Goal: Information Seeking & Learning: Learn about a topic

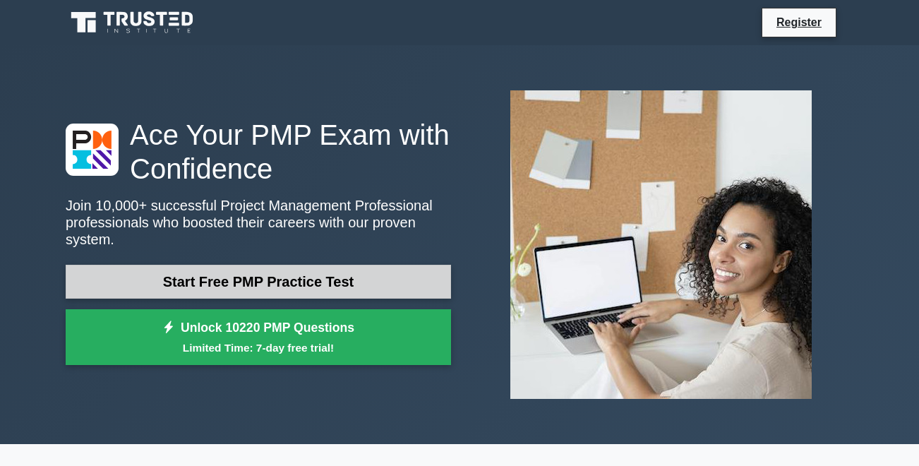
click at [353, 292] on link "Start Free PMP Practice Test" at bounding box center [259, 282] width 386 height 34
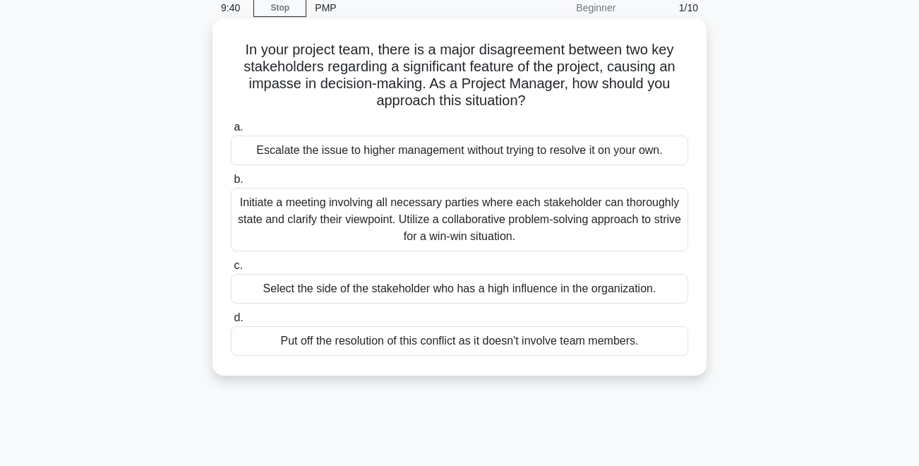
scroll to position [66, 0]
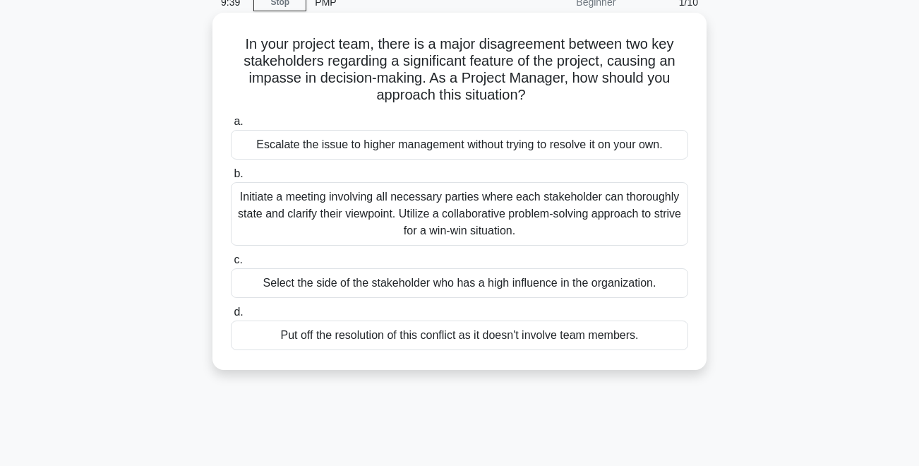
click at [324, 207] on div "Initiate a meeting involving all necessary parties where each stakeholder can t…" at bounding box center [460, 214] width 458 height 64
click at [231, 179] on input "b. Initiate a meeting involving all necessary parties where each stakeholder ca…" at bounding box center [231, 173] width 0 height 9
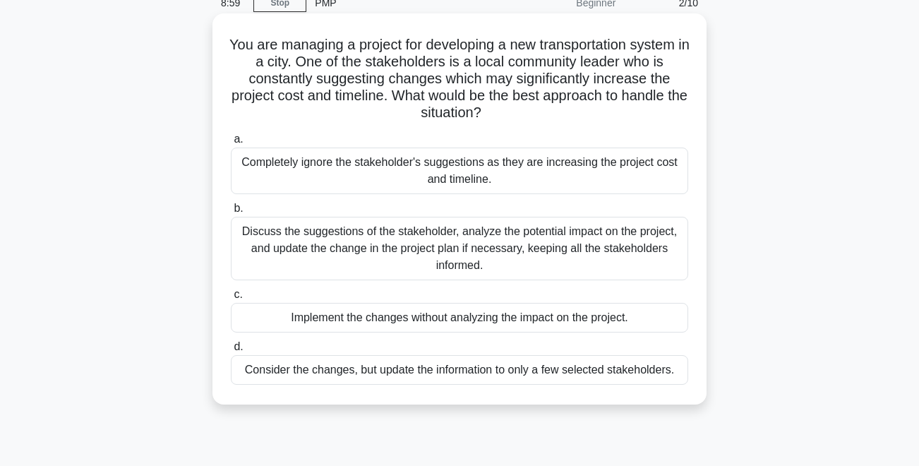
scroll to position [64, 0]
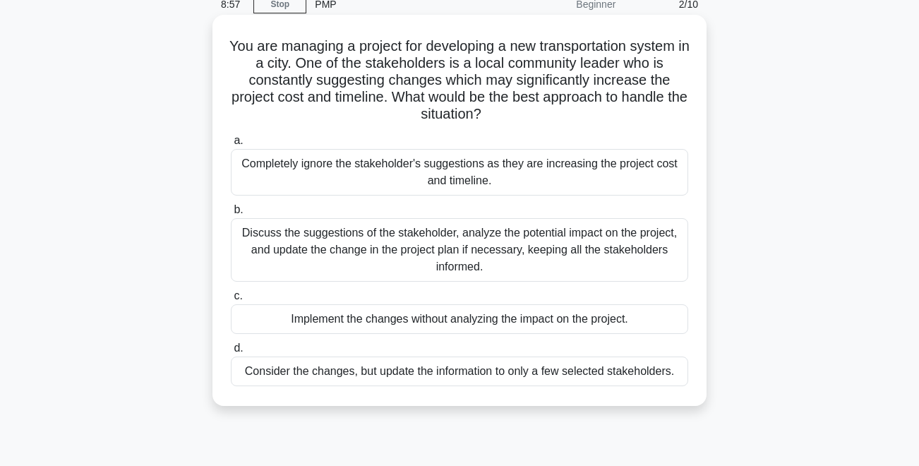
click at [335, 265] on div "Discuss the suggestions of the stakeholder, analyze the potential impact on the…" at bounding box center [460, 250] width 458 height 64
click at [231, 215] on input "b. Discuss the suggestions of the stakeholder, analyze the potential impact on …" at bounding box center [231, 209] width 0 height 9
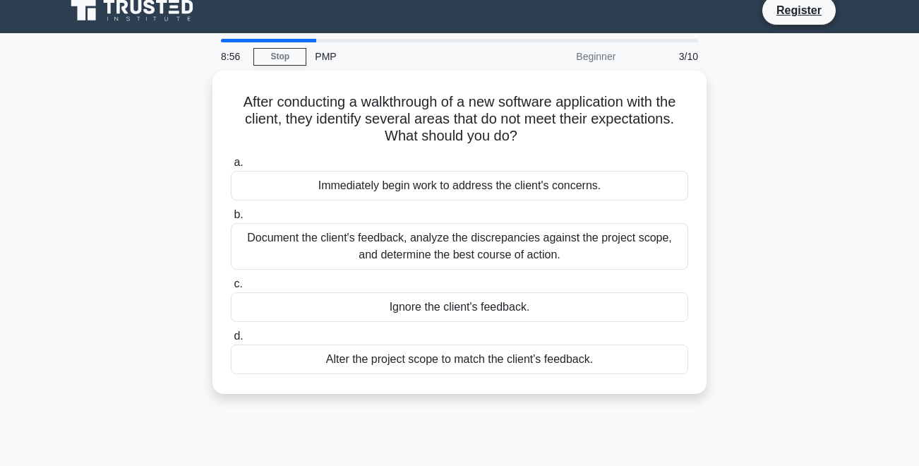
scroll to position [0, 0]
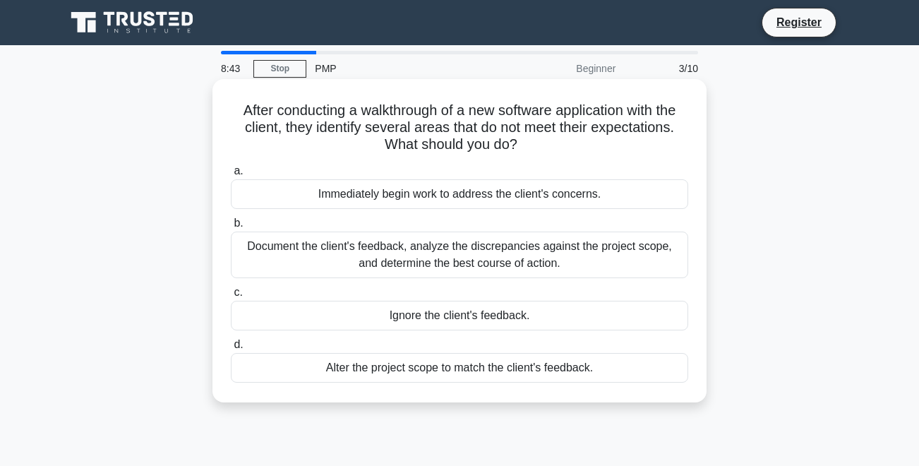
click at [337, 261] on div "Document the client's feedback, analyze the discrepancies against the project s…" at bounding box center [460, 255] width 458 height 47
click at [231, 228] on input "b. Document the client's feedback, analyze the discrepancies against the projec…" at bounding box center [231, 223] width 0 height 9
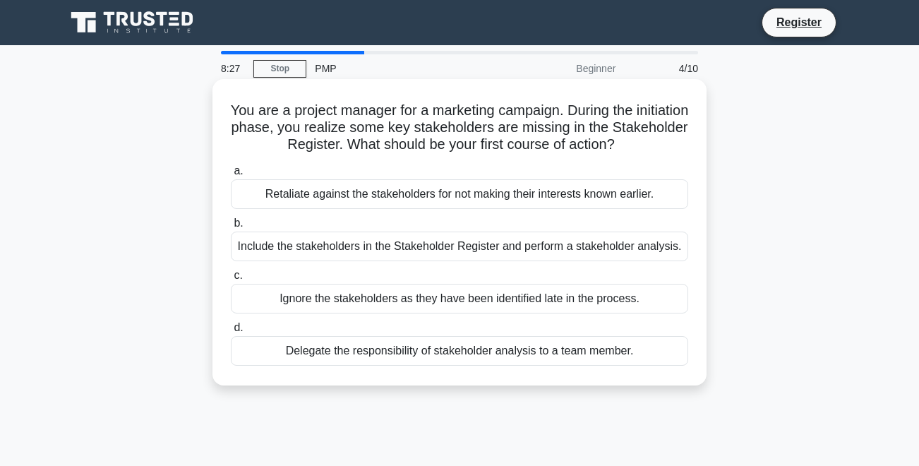
click at [335, 253] on div "Include the stakeholders in the Stakeholder Register and perform a stakeholder …" at bounding box center [460, 247] width 458 height 30
click at [231, 228] on input "b. Include the stakeholders in the Stakeholder Register and perform a stakehold…" at bounding box center [231, 223] width 0 height 9
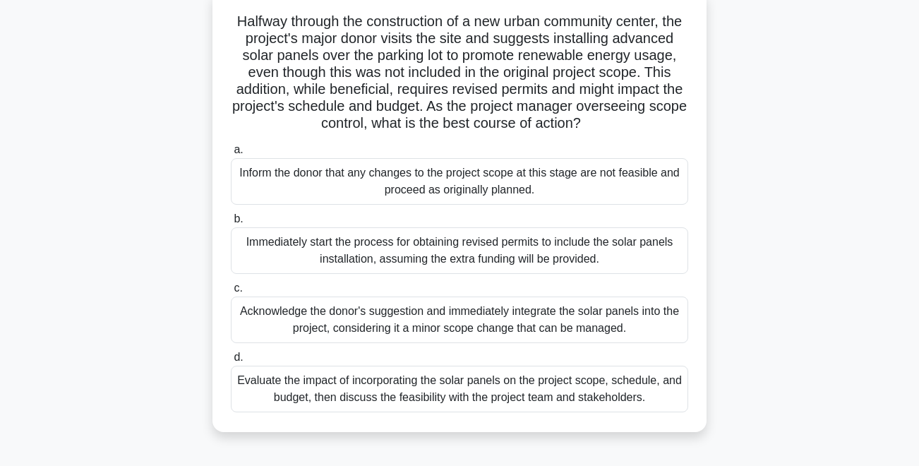
scroll to position [88, 0]
click at [401, 390] on div "Evaluate the impact of incorporating the solar panels on the project scope, sch…" at bounding box center [460, 390] width 458 height 47
click at [231, 364] on input "d. Evaluate the impact of incorporating the solar panels on the project scope, …" at bounding box center [231, 358] width 0 height 9
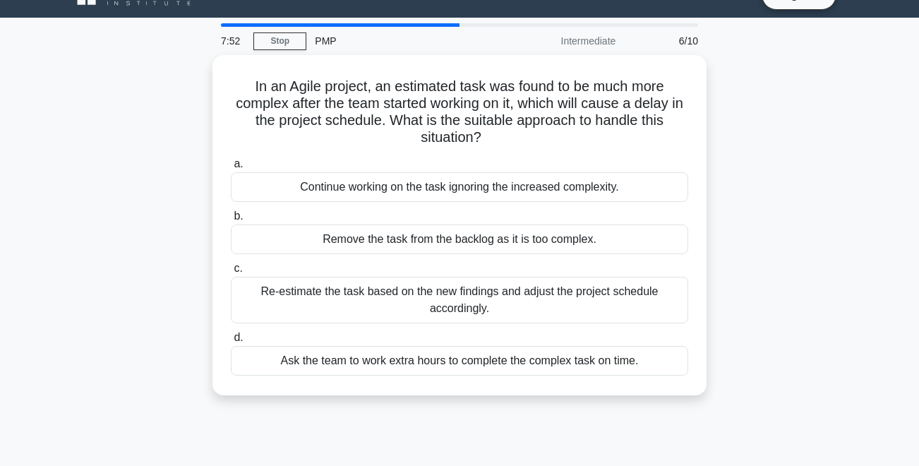
scroll to position [0, 0]
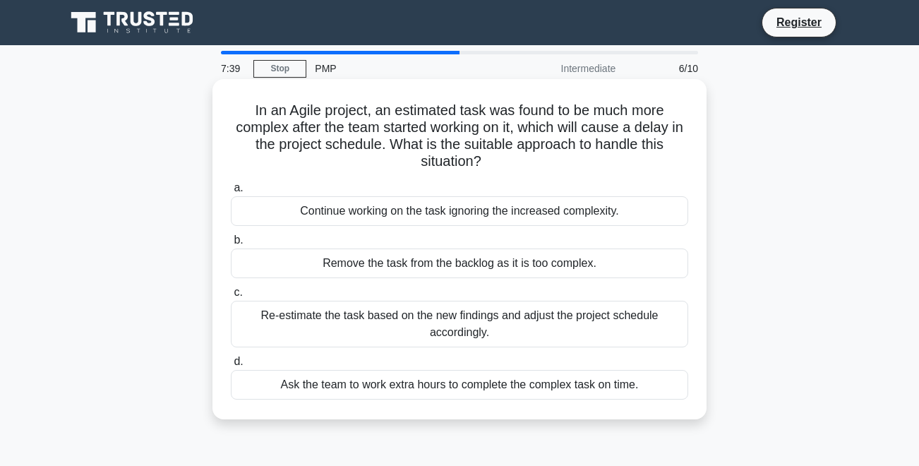
click at [321, 329] on div "Re-estimate the task based on the new findings and adjust the project schedule …" at bounding box center [460, 324] width 458 height 47
click at [231, 297] on input "c. Re-estimate the task based on the new findings and adjust the project schedu…" at bounding box center [231, 292] width 0 height 9
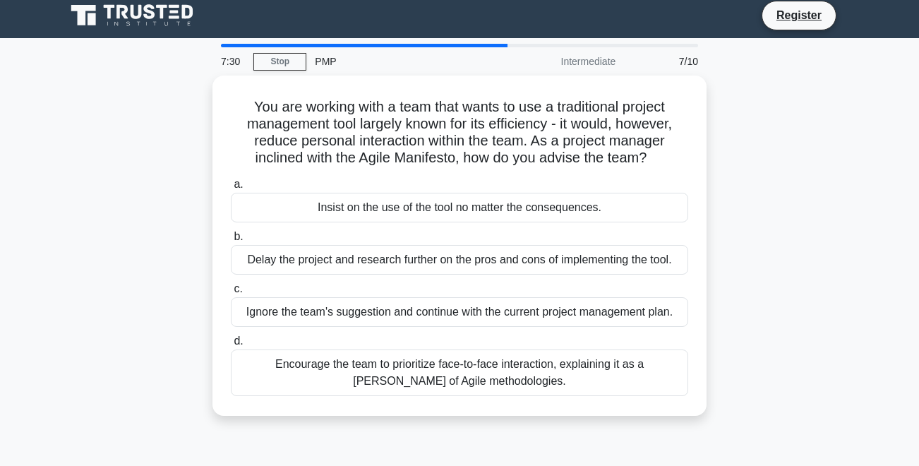
scroll to position [9, 0]
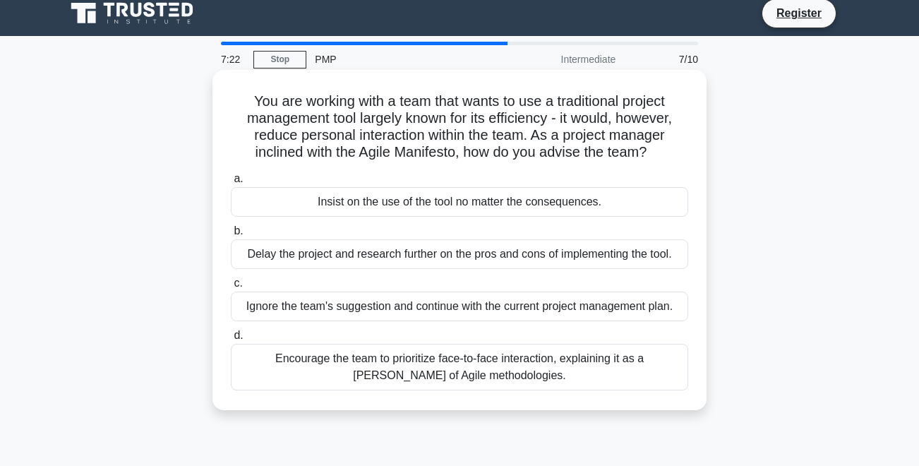
click at [347, 360] on div "Encourage the team to prioritize face-to-face interaction, explaining it as a t…" at bounding box center [460, 367] width 458 height 47
click at [231, 340] on input "d. Encourage the team to prioritize face-to-face interaction, explaining it as …" at bounding box center [231, 335] width 0 height 9
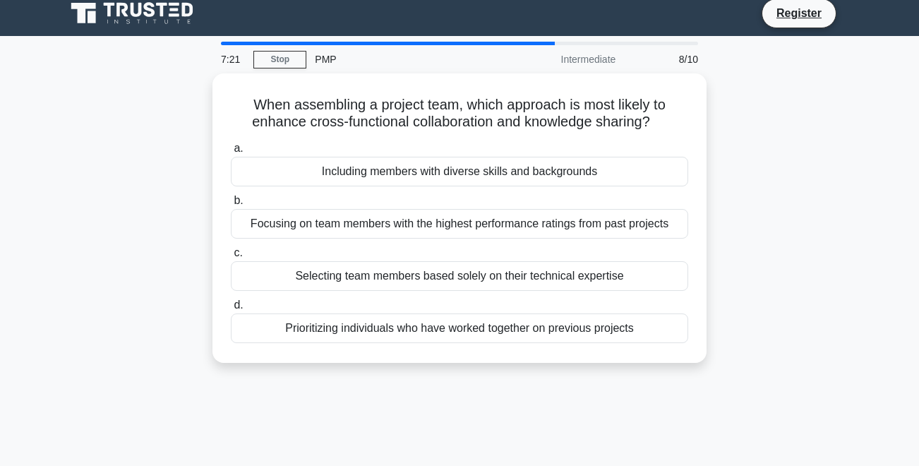
scroll to position [0, 0]
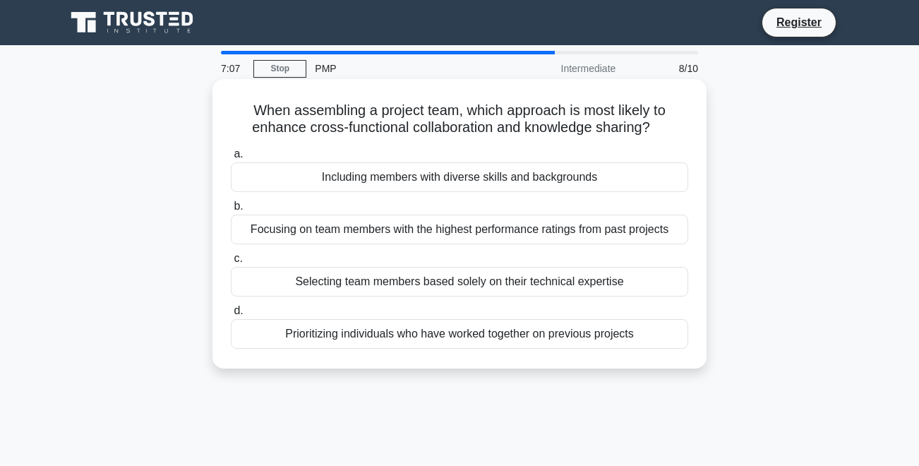
click at [300, 191] on div "Including members with diverse skills and backgrounds" at bounding box center [460, 177] width 458 height 30
click at [231, 159] on input "a. Including members with diverse skills and backgrounds" at bounding box center [231, 154] width 0 height 9
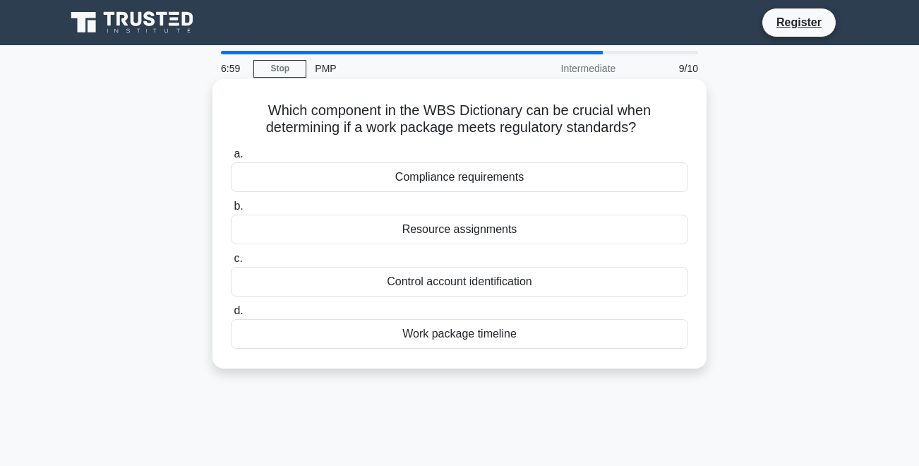
click at [334, 180] on div "Compliance requirements" at bounding box center [460, 177] width 458 height 30
click at [231, 159] on input "a. Compliance requirements" at bounding box center [231, 154] width 0 height 9
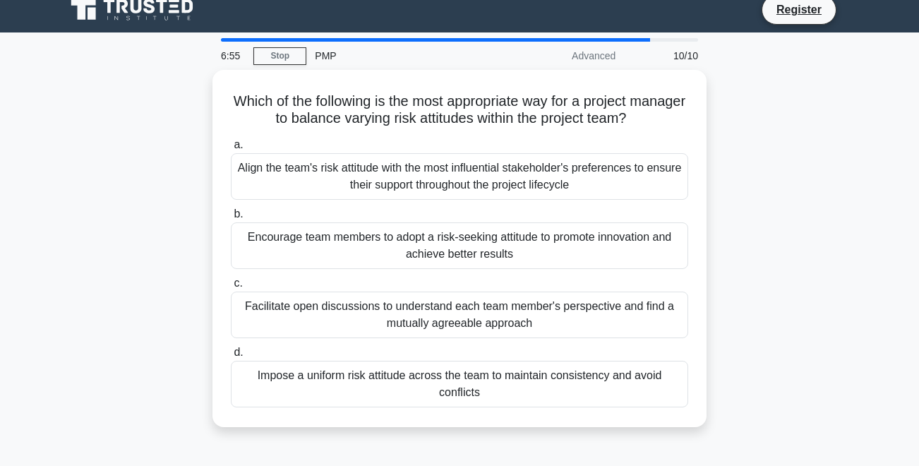
scroll to position [18, 0]
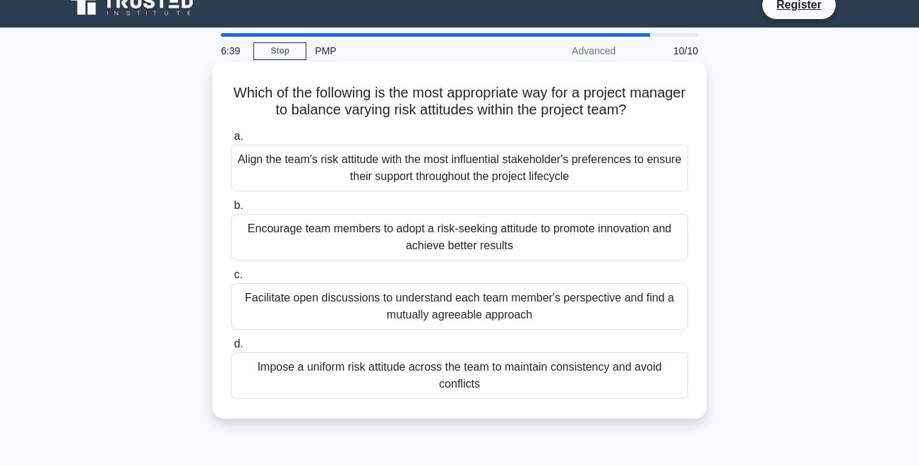
click at [275, 304] on div "Facilitate open discussions to understand each team member's perspective and fi…" at bounding box center [460, 306] width 458 height 47
click at [231, 280] on input "c. Facilitate open discussions to understand each team member's perspective and…" at bounding box center [231, 274] width 0 height 9
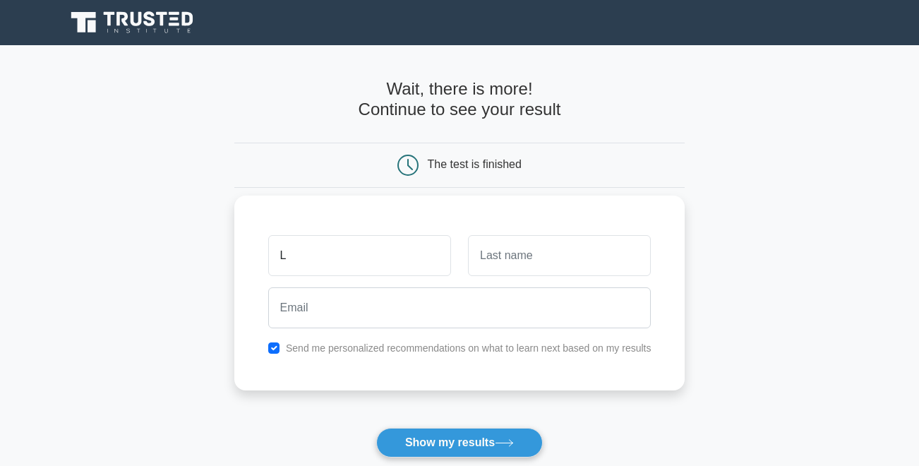
type input "La'eeqa"
click at [482, 267] on input "text" at bounding box center [559, 255] width 183 height 41
type input "Thalge"
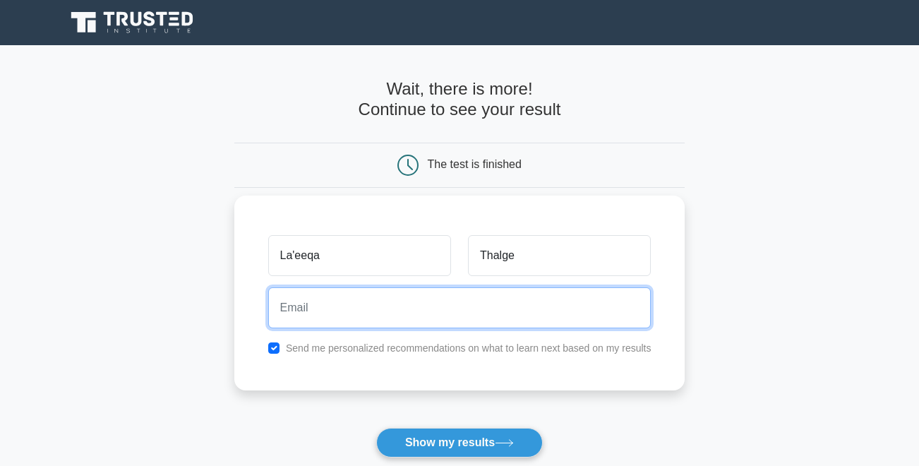
click at [538, 317] on input "email" at bounding box center [459, 307] width 383 height 41
type input "laeeqsed@gmail.com"
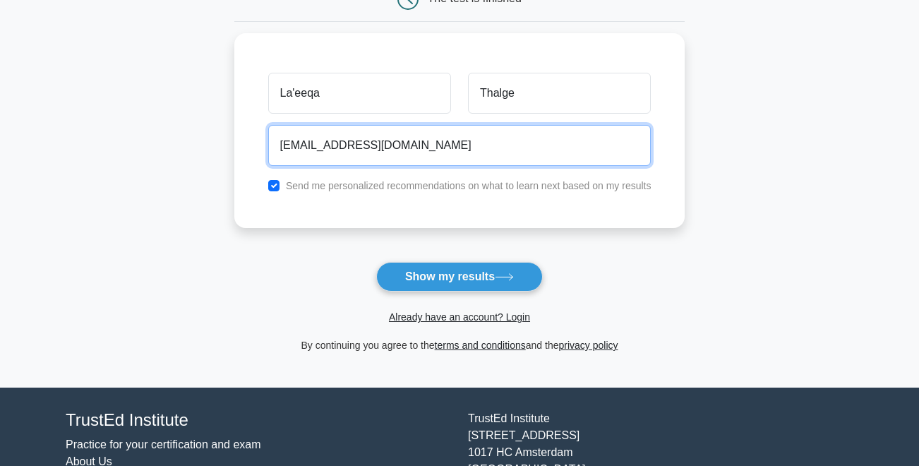
scroll to position [182, 0]
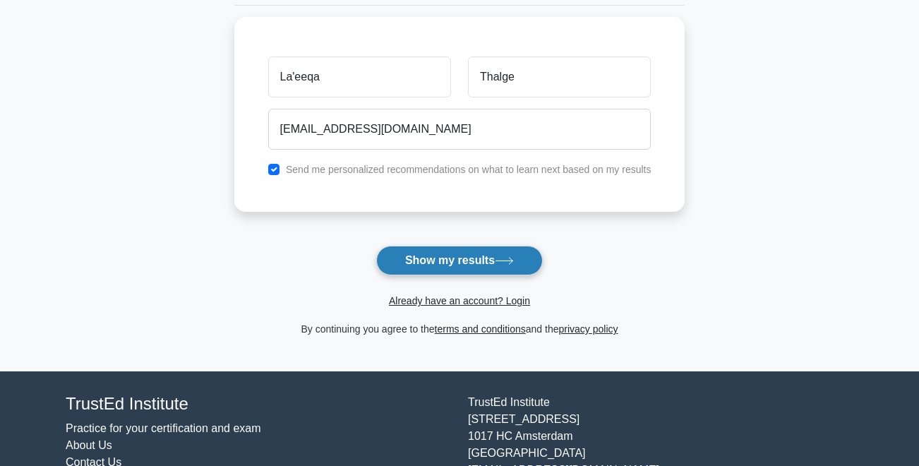
click at [393, 259] on button "Show my results" at bounding box center [459, 261] width 167 height 30
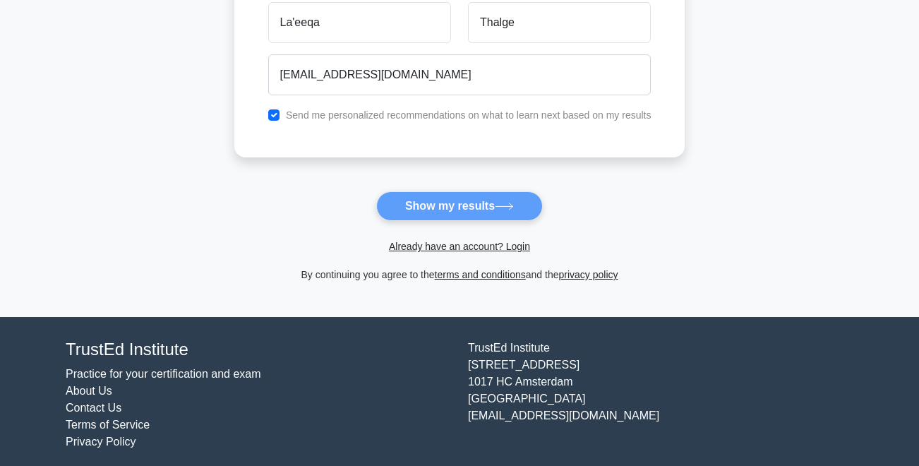
scroll to position [244, 0]
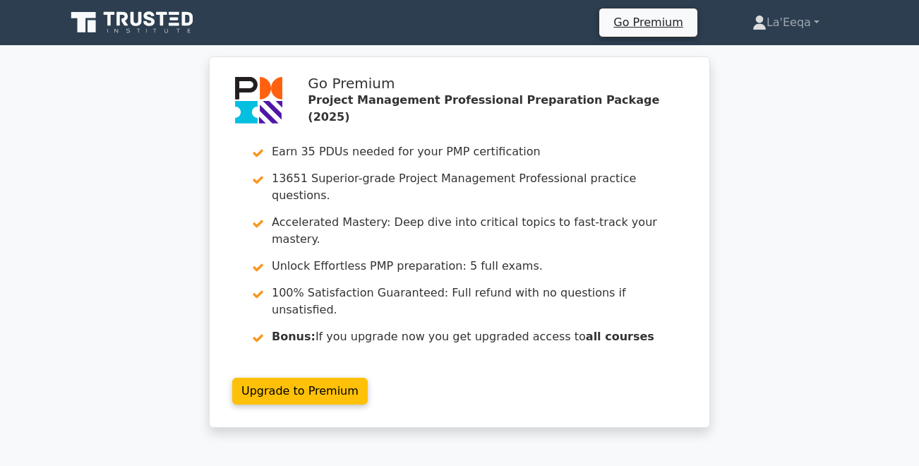
click at [122, 21] on icon at bounding box center [134, 22] width 136 height 27
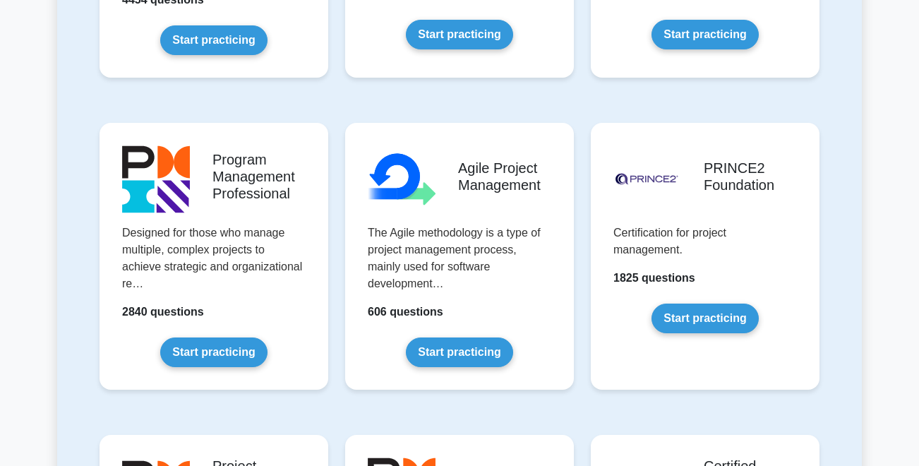
scroll to position [825, 0]
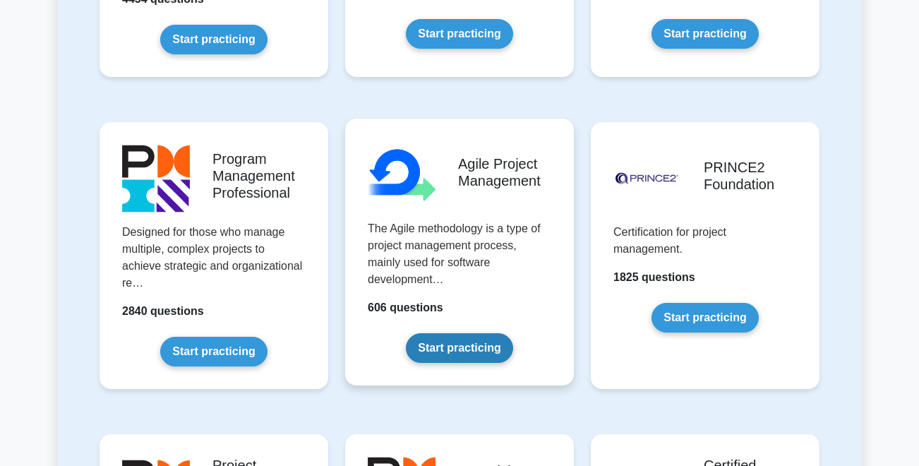
click at [489, 345] on link "Start practicing" at bounding box center [459, 348] width 107 height 30
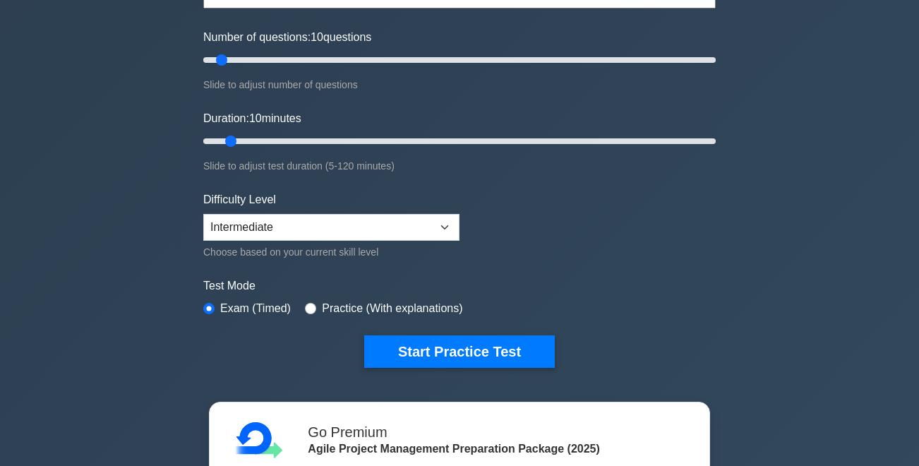
scroll to position [167, 0]
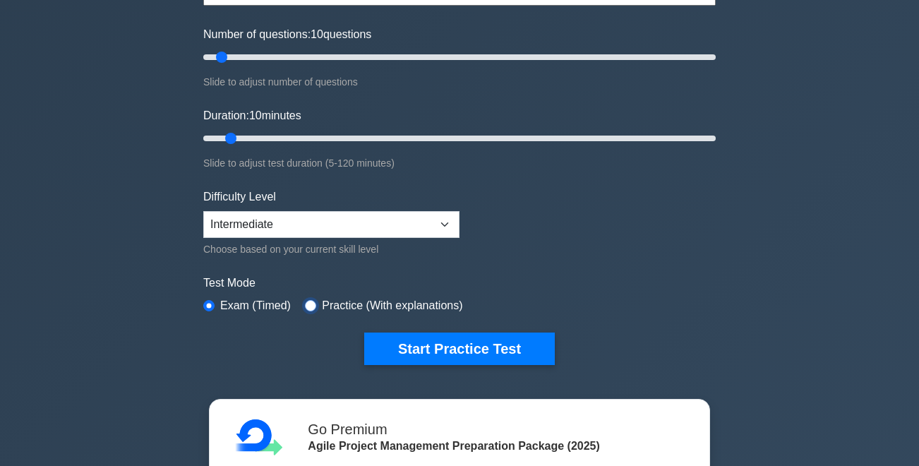
click at [308, 304] on input "radio" at bounding box center [310, 305] width 11 height 11
radio input "true"
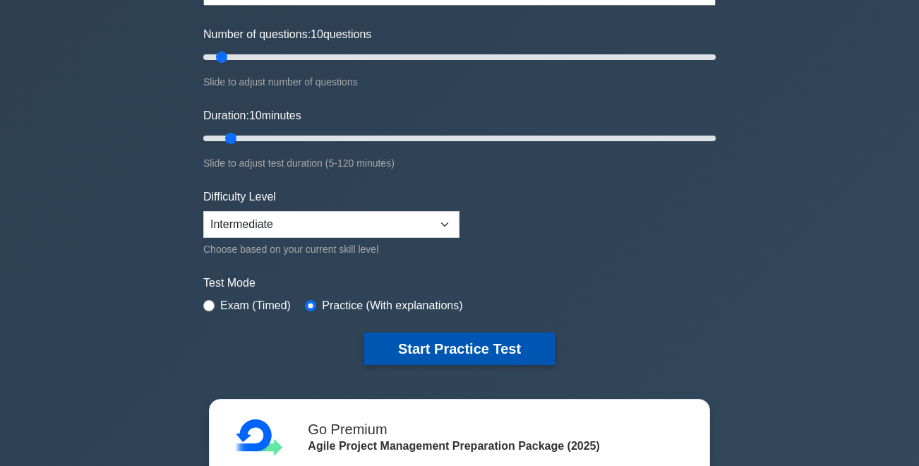
click at [395, 354] on button "Start Practice Test" at bounding box center [459, 349] width 191 height 32
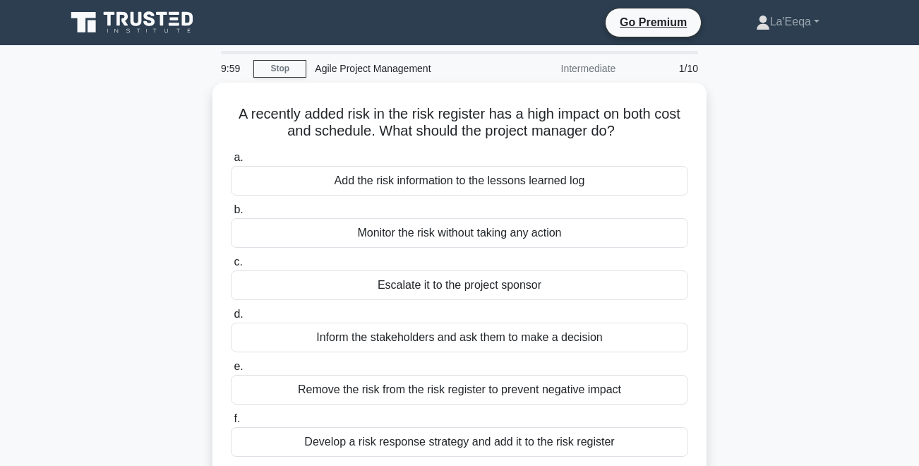
click at [793, 237] on div "A recently added risk in the risk register has a high impact on both cost and s…" at bounding box center [459, 300] width 805 height 434
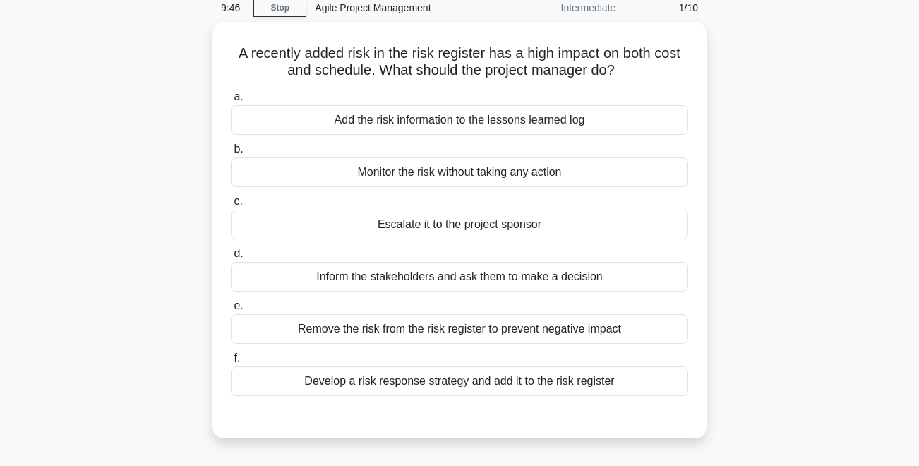
scroll to position [67, 0]
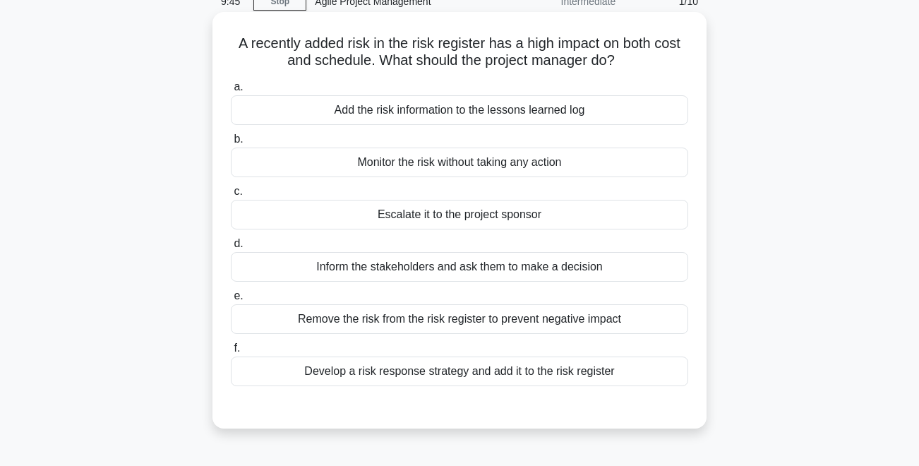
click at [628, 386] on div "Develop a risk response strategy and add it to the risk register" at bounding box center [460, 372] width 458 height 30
click at [231, 353] on input "f. Develop a risk response strategy and add it to the risk register" at bounding box center [231, 348] width 0 height 9
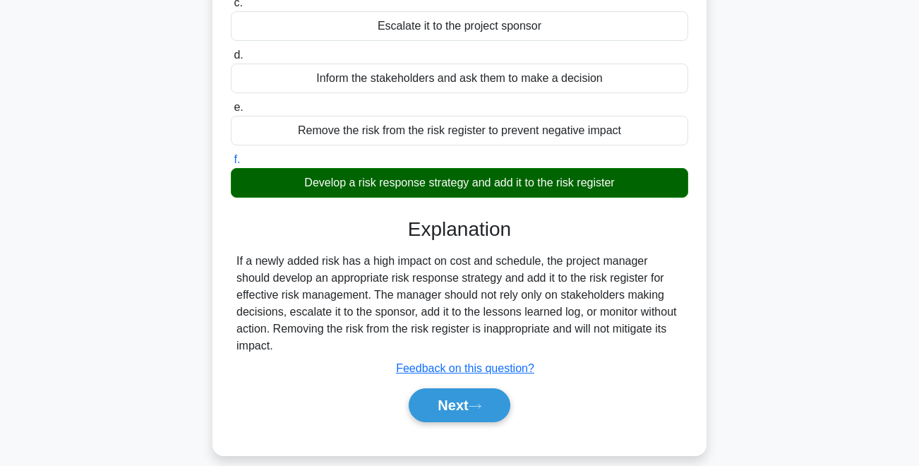
scroll to position [297, 0]
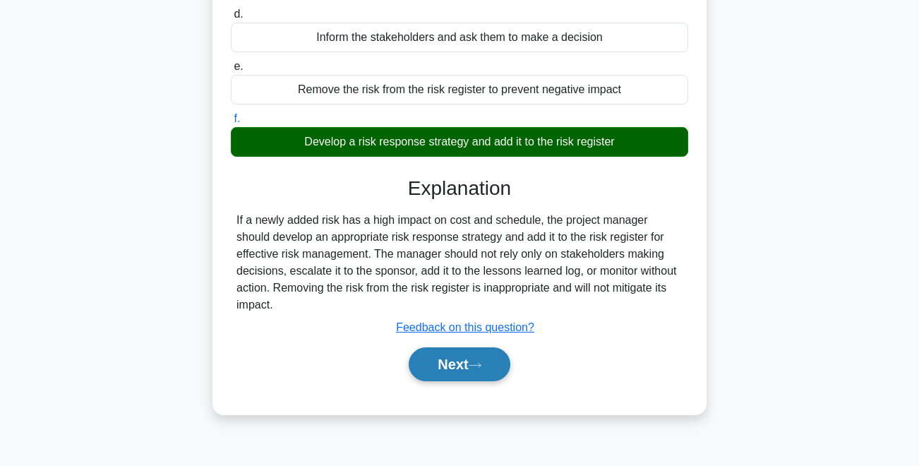
click at [482, 367] on icon at bounding box center [475, 366] width 13 height 8
click at [454, 382] on div "Next" at bounding box center [460, 364] width 458 height 45
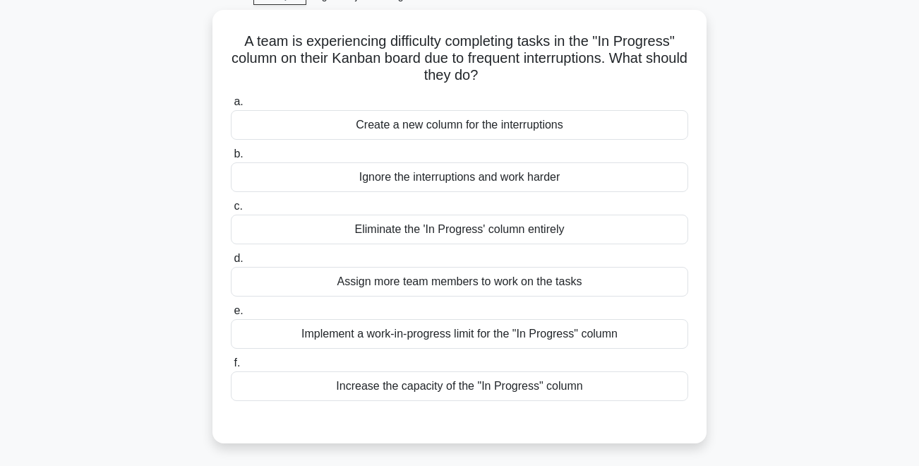
scroll to position [77, 0]
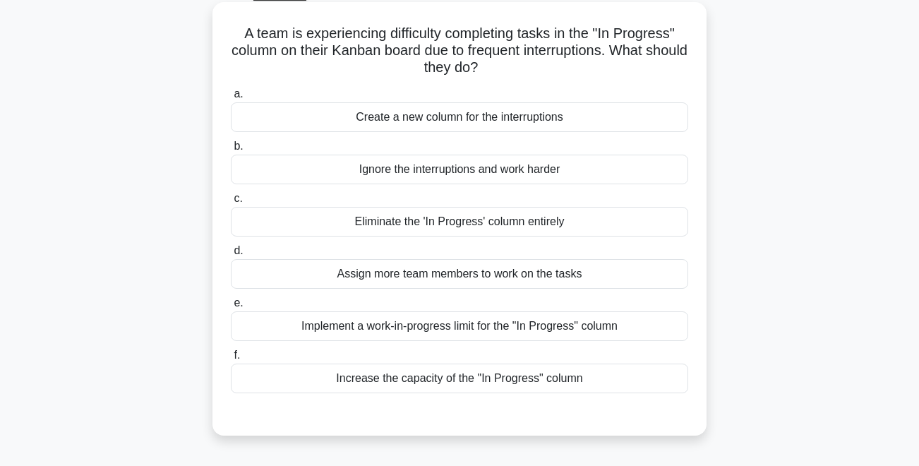
click at [647, 323] on div "Implement a work-in-progress limit for the "In Progress" column" at bounding box center [460, 326] width 458 height 30
click at [231, 308] on input "e. Implement a work-in-progress limit for the "In Progress" column" at bounding box center [231, 303] width 0 height 9
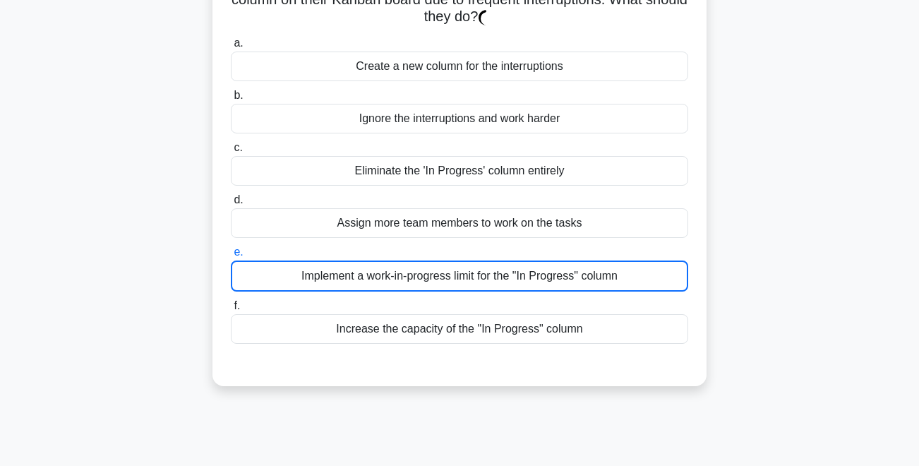
scroll to position [297, 0]
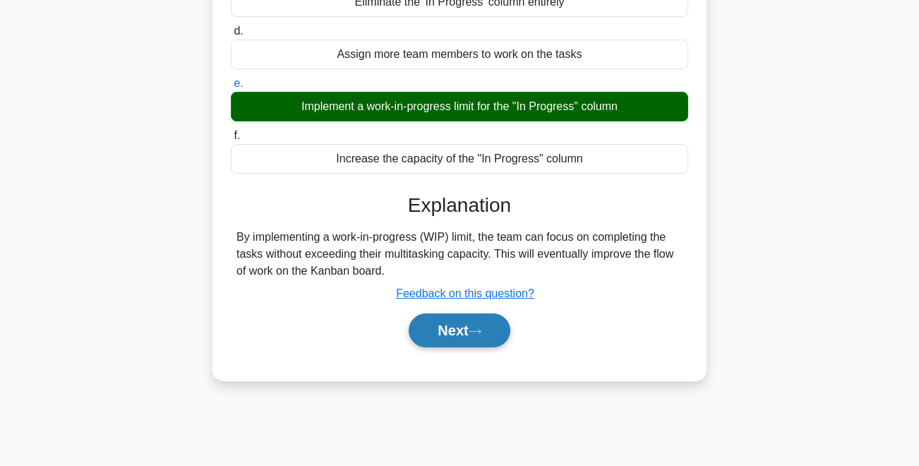
click at [474, 337] on button "Next" at bounding box center [459, 331] width 101 height 34
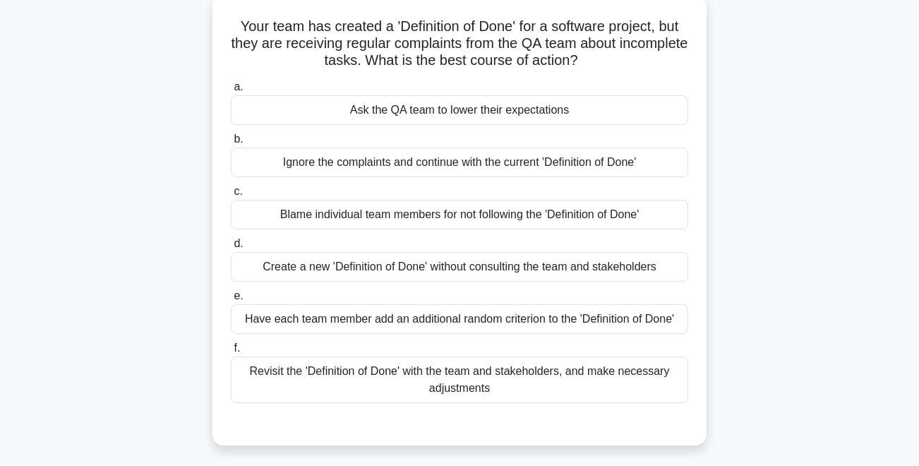
scroll to position [92, 0]
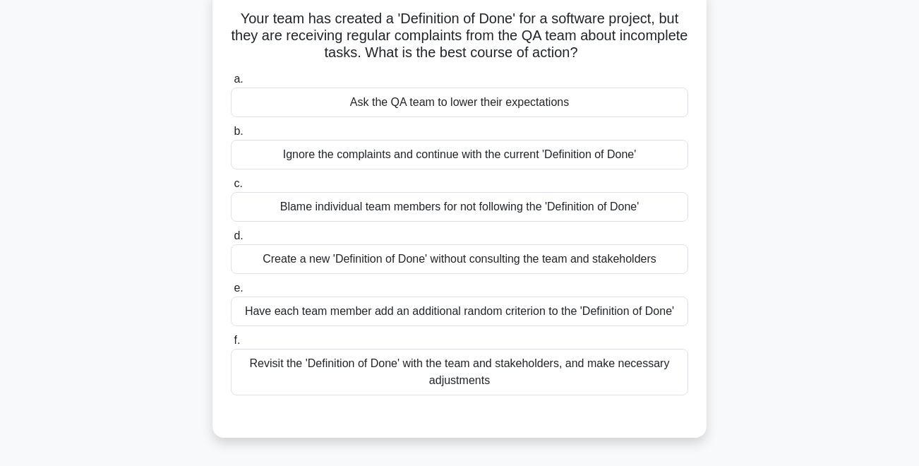
click at [632, 388] on div "Revisit the 'Definition of Done' with the team and stakeholders, and make neces…" at bounding box center [460, 372] width 458 height 47
click at [231, 345] on input "f. Revisit the 'Definition of Done' with the team and stakeholders, and make ne…" at bounding box center [231, 340] width 0 height 9
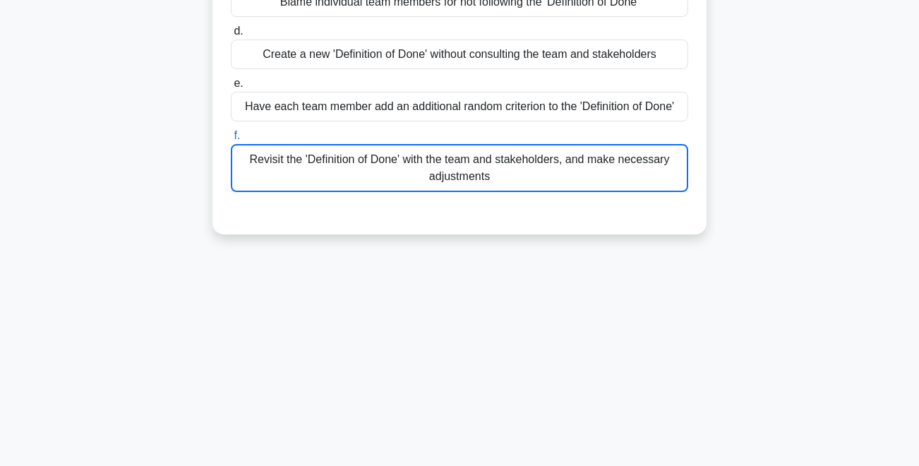
scroll to position [374, 0]
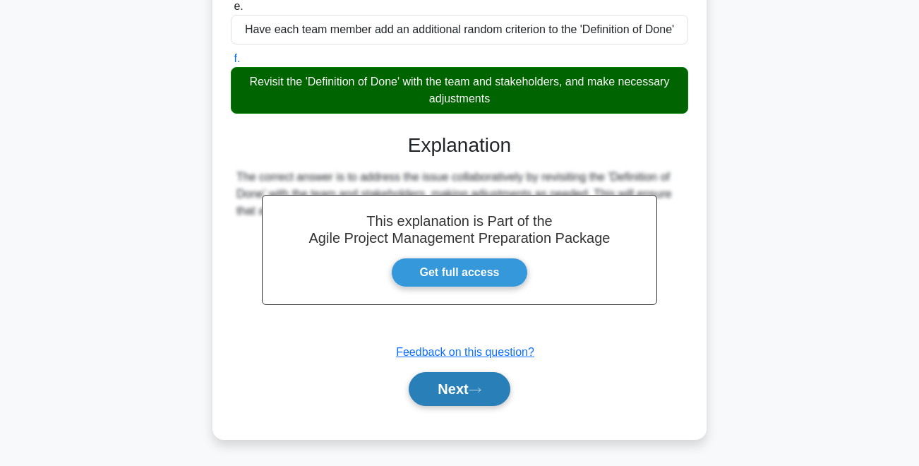
click at [455, 404] on button "Next" at bounding box center [459, 389] width 101 height 34
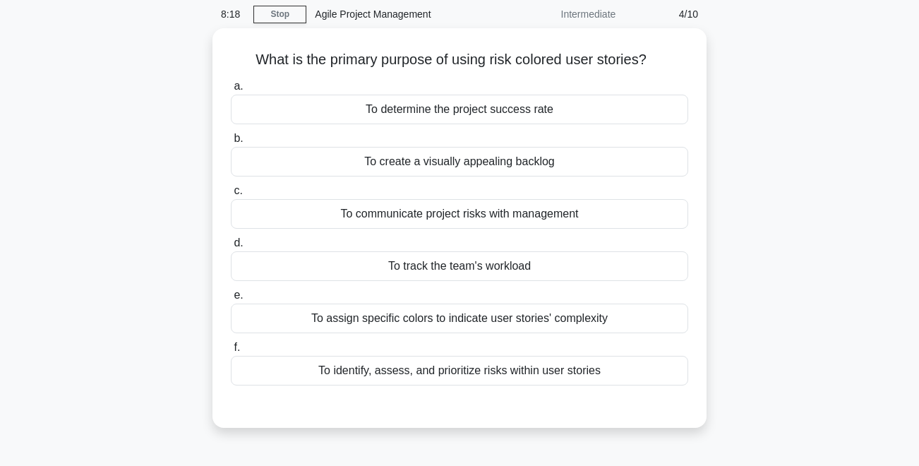
scroll to position [58, 0]
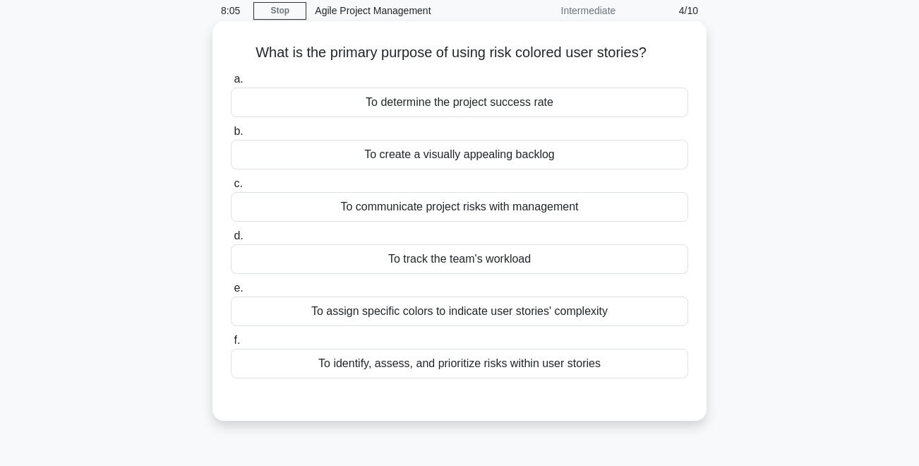
click at [662, 364] on div "To identify, assess, and prioritize risks within user stories" at bounding box center [460, 364] width 458 height 30
click at [231, 345] on input "f. To identify, assess, and prioritize risks within user stories" at bounding box center [231, 340] width 0 height 9
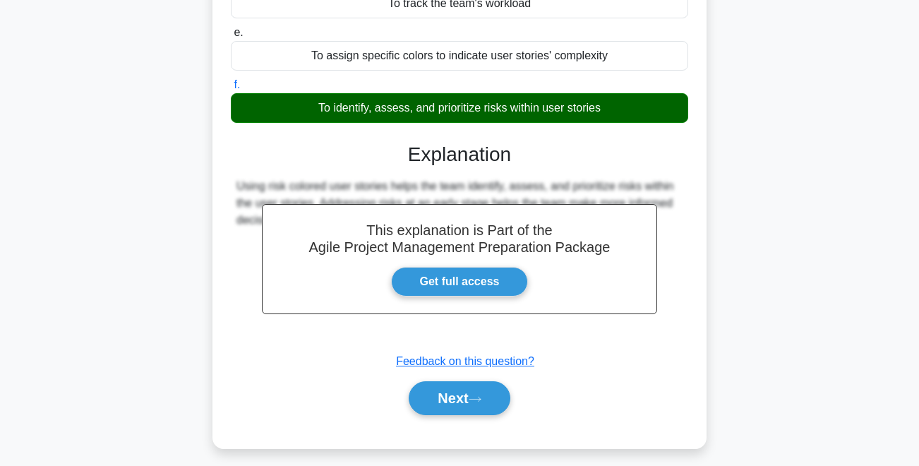
scroll to position [323, 0]
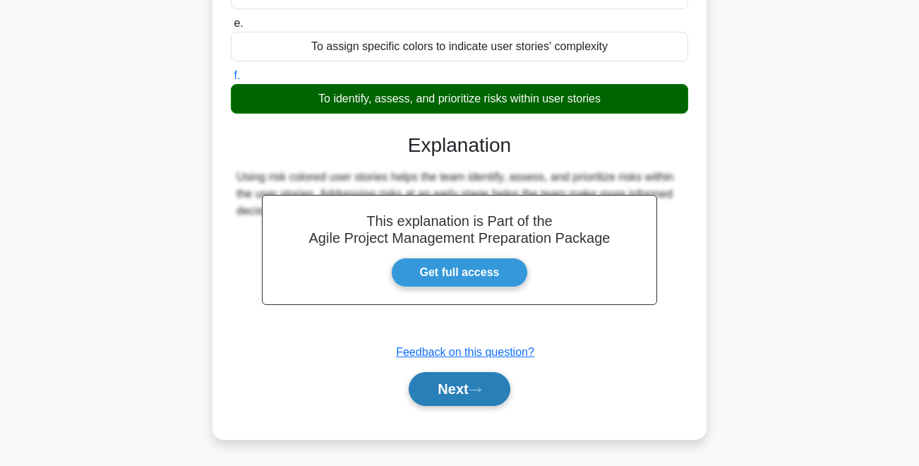
click at [441, 388] on button "Next" at bounding box center [459, 389] width 101 height 34
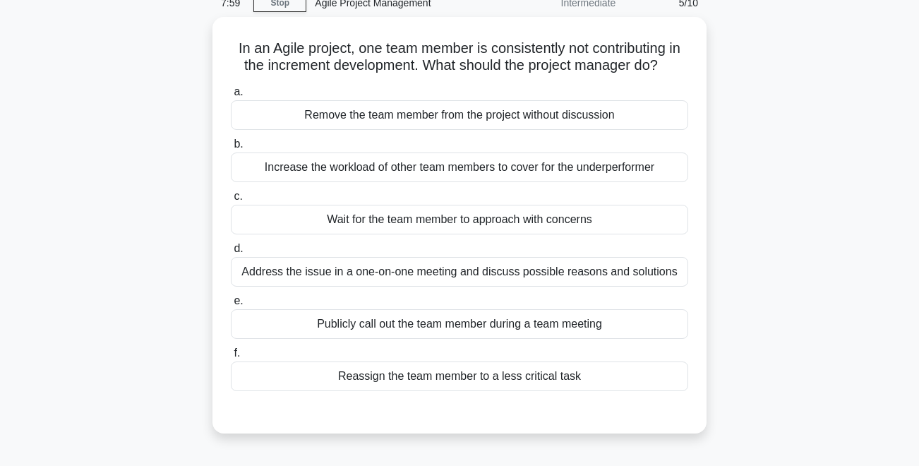
scroll to position [66, 0]
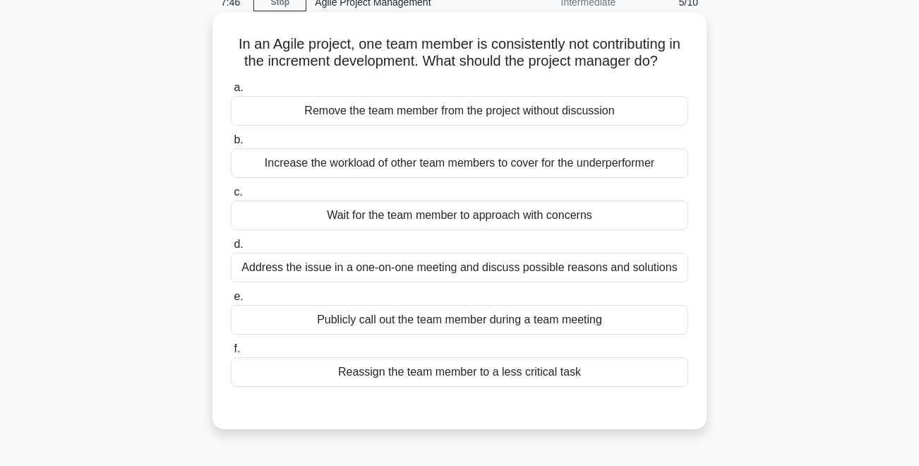
click at [641, 265] on div "Address the issue in a one-on-one meeting and discuss possible reasons and solu…" at bounding box center [460, 268] width 458 height 30
click at [231, 249] on input "d. Address the issue in a one-on-one meeting and discuss possible reasons and s…" at bounding box center [231, 244] width 0 height 9
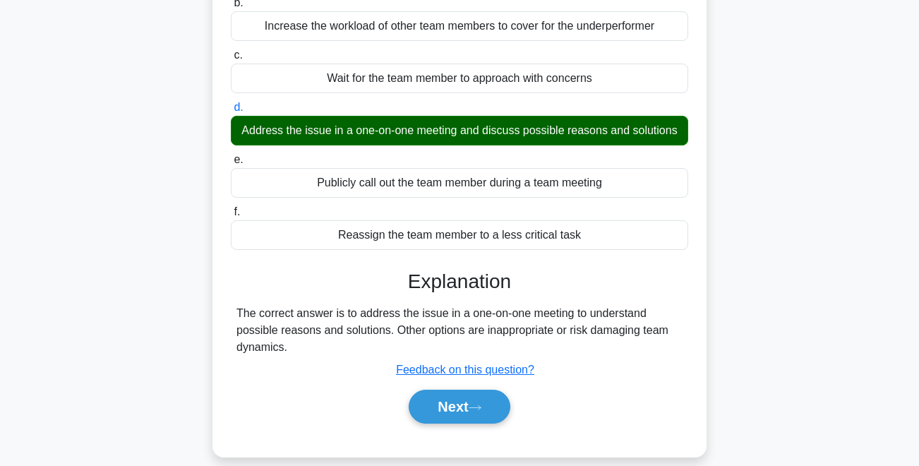
scroll to position [234, 0]
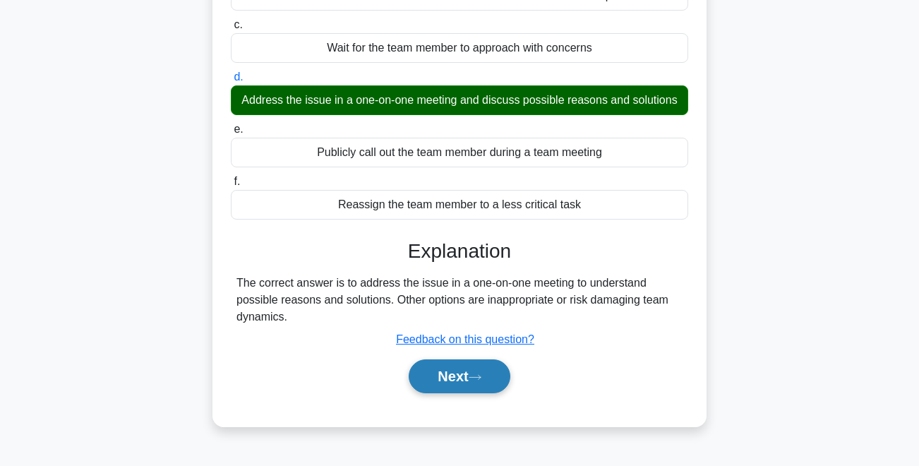
click at [479, 378] on icon at bounding box center [475, 378] width 13 height 8
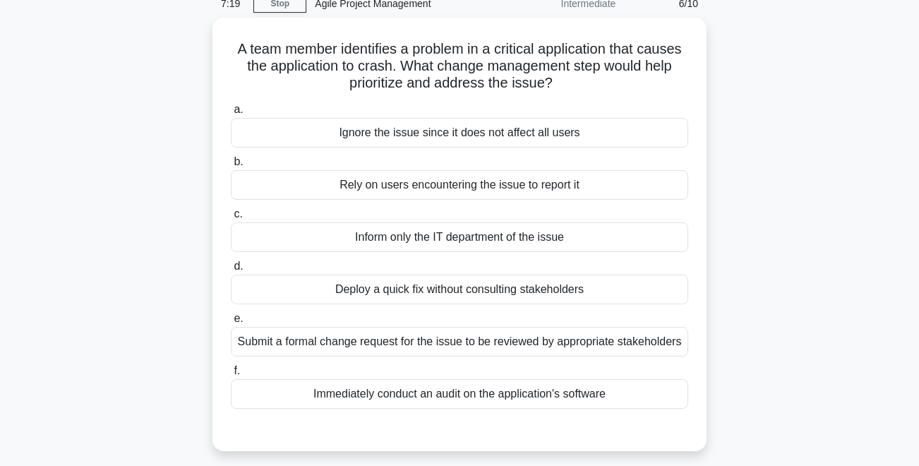
scroll to position [66, 0]
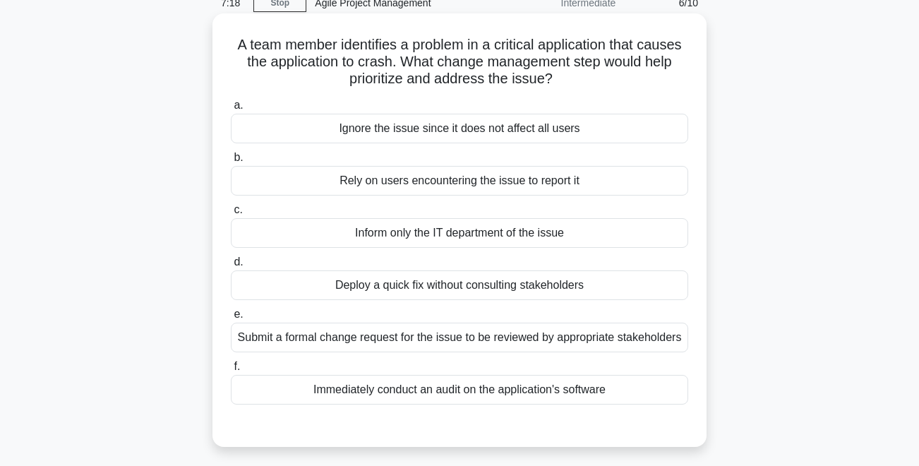
click at [679, 333] on div "Submit a formal change request for the issue to be reviewed by appropriate stak…" at bounding box center [460, 338] width 458 height 30
click at [231, 319] on input "e. Submit a formal change request for the issue to be reviewed by appropriate s…" at bounding box center [231, 314] width 0 height 9
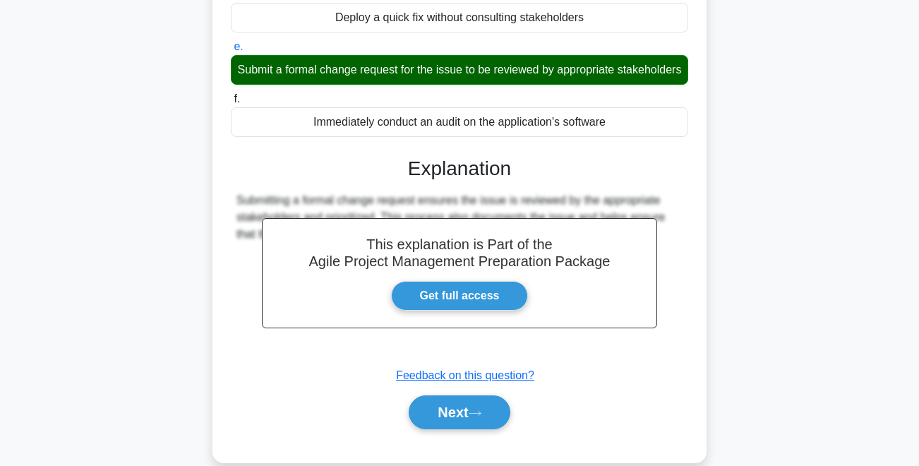
scroll to position [357, 0]
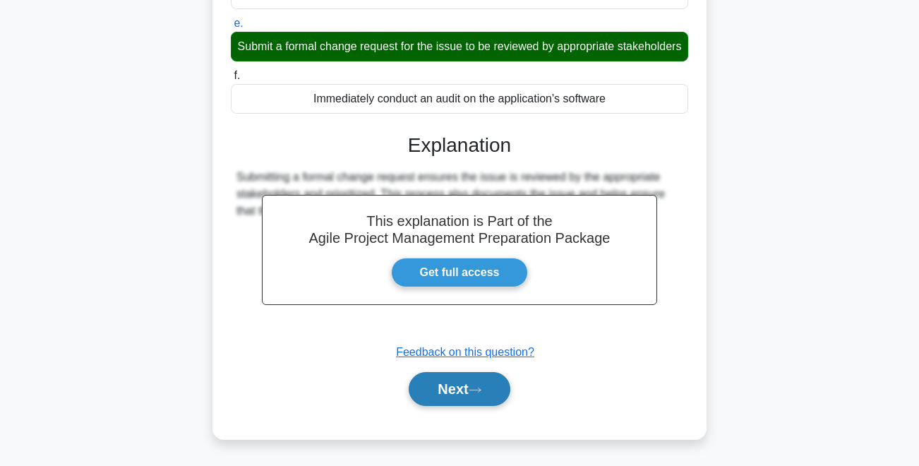
click at [496, 393] on button "Next" at bounding box center [459, 389] width 101 height 34
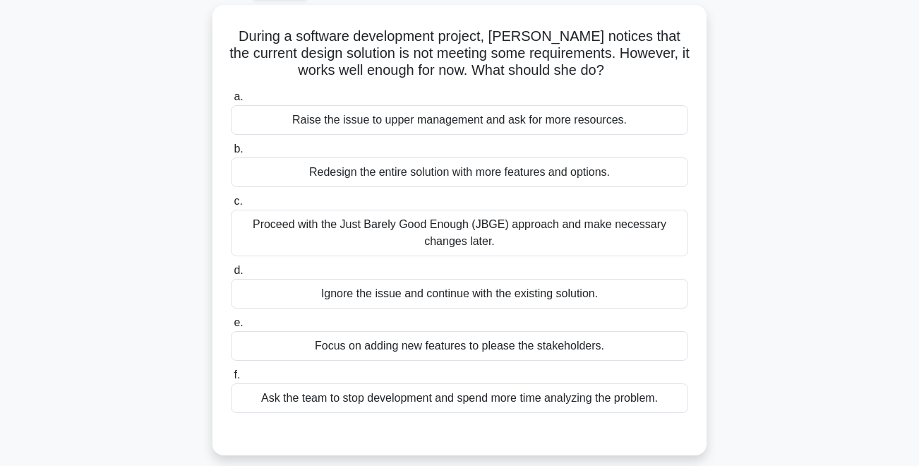
scroll to position [76, 0]
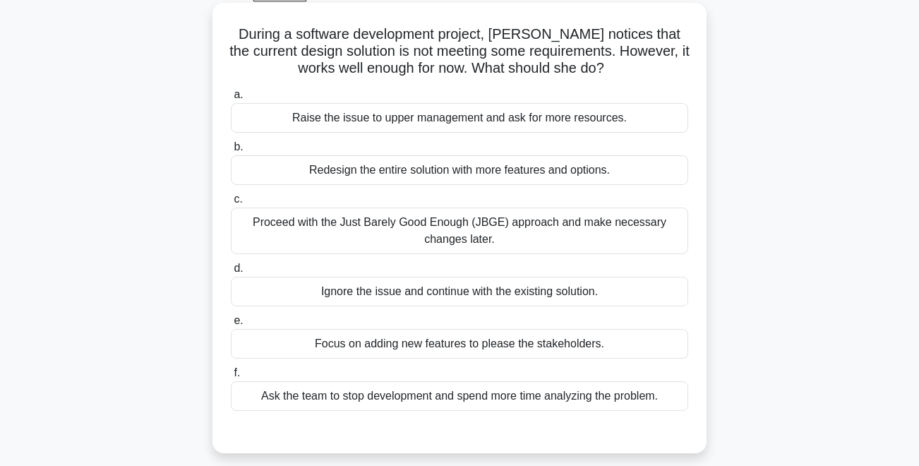
click at [644, 133] on div "a. Raise the issue to upper management and ask for more resources. b. Redesign …" at bounding box center [459, 248] width 474 height 330
click at [642, 121] on div "Raise the issue to upper management and ask for more resources." at bounding box center [460, 118] width 458 height 30
click at [231, 100] on input "a. Raise the issue to upper management and ask for more resources." at bounding box center [231, 94] width 0 height 9
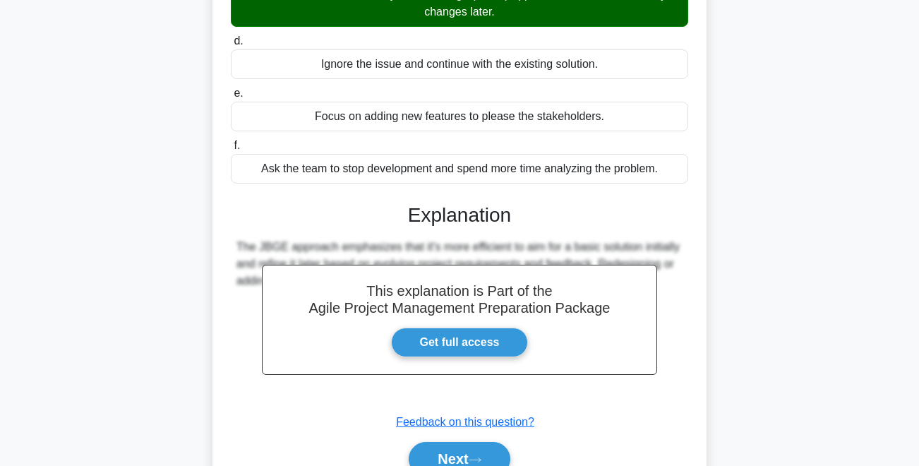
scroll to position [322, 0]
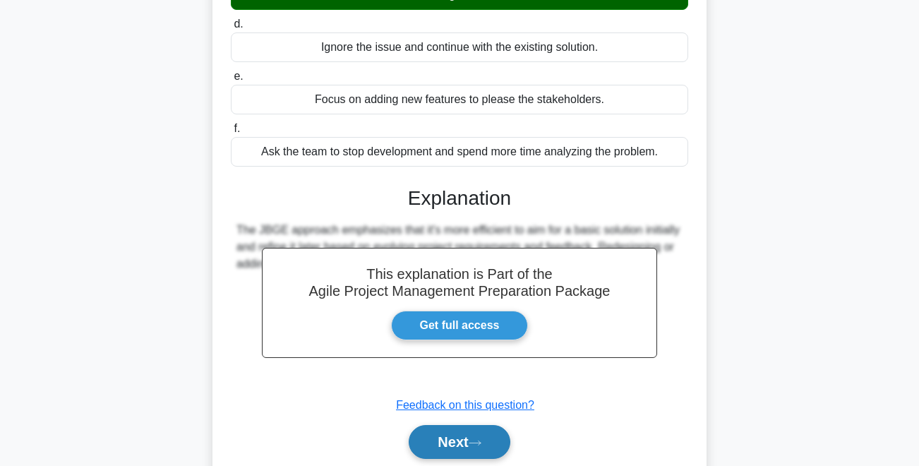
click at [499, 434] on button "Next" at bounding box center [459, 442] width 101 height 34
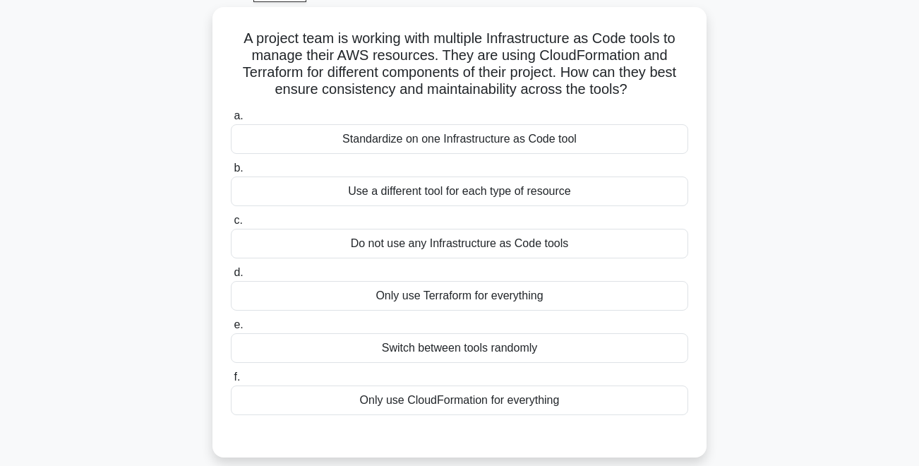
scroll to position [78, 0]
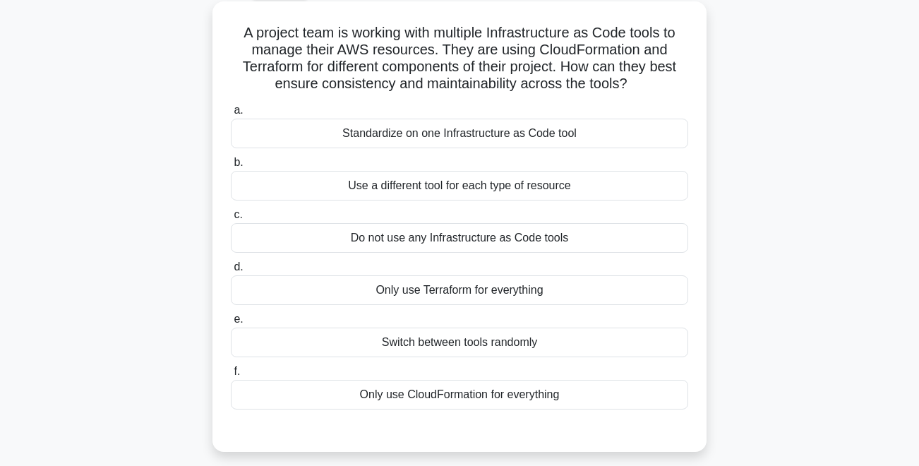
click at [607, 141] on div "Standardize on one Infrastructure as Code tool" at bounding box center [460, 134] width 458 height 30
click at [231, 115] on input "a. Standardize on one Infrastructure as Code tool" at bounding box center [231, 110] width 0 height 9
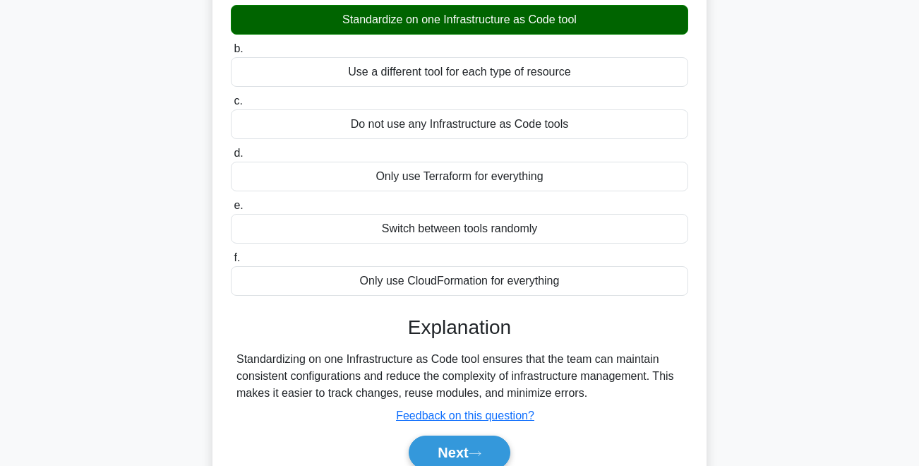
scroll to position [297, 0]
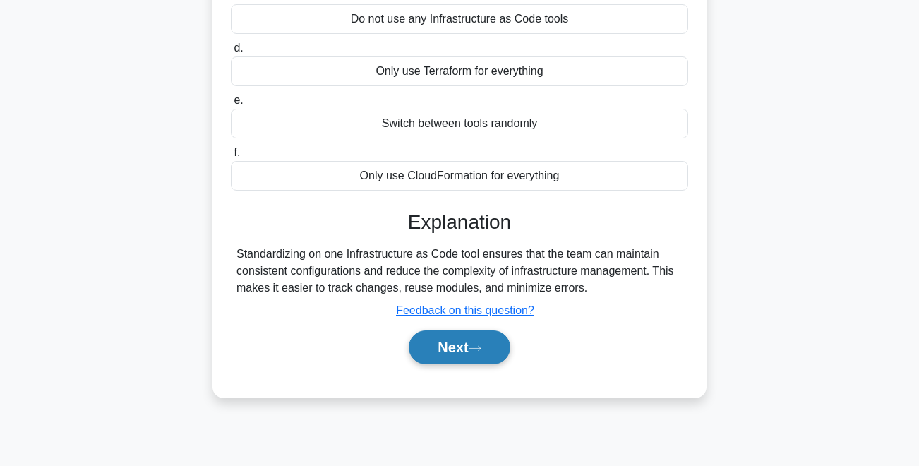
click at [502, 336] on button "Next" at bounding box center [459, 347] width 101 height 34
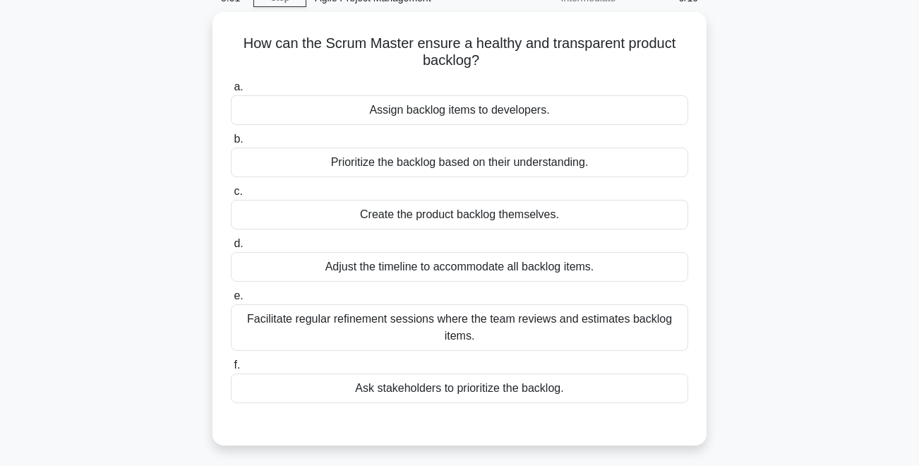
scroll to position [73, 0]
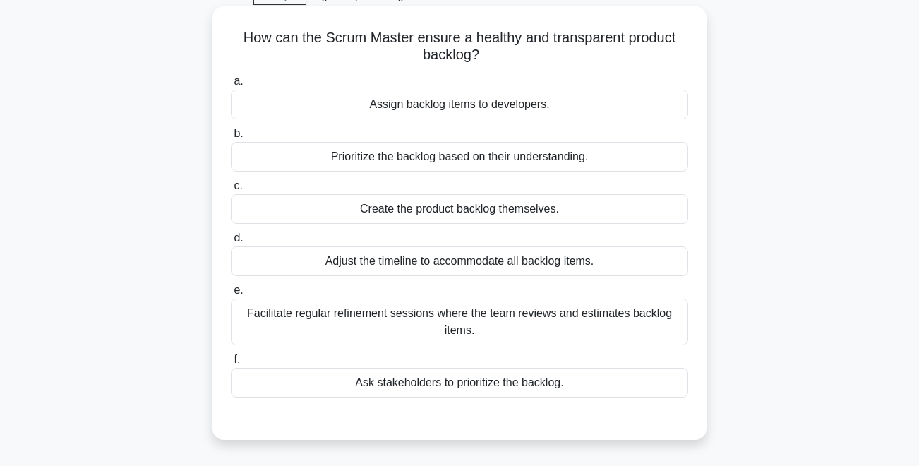
click at [662, 315] on div "Facilitate regular refinement sessions where the team reviews and estimates bac…" at bounding box center [460, 322] width 458 height 47
click at [231, 295] on input "e. Facilitate regular refinement sessions where the team reviews and estimates …" at bounding box center [231, 290] width 0 height 9
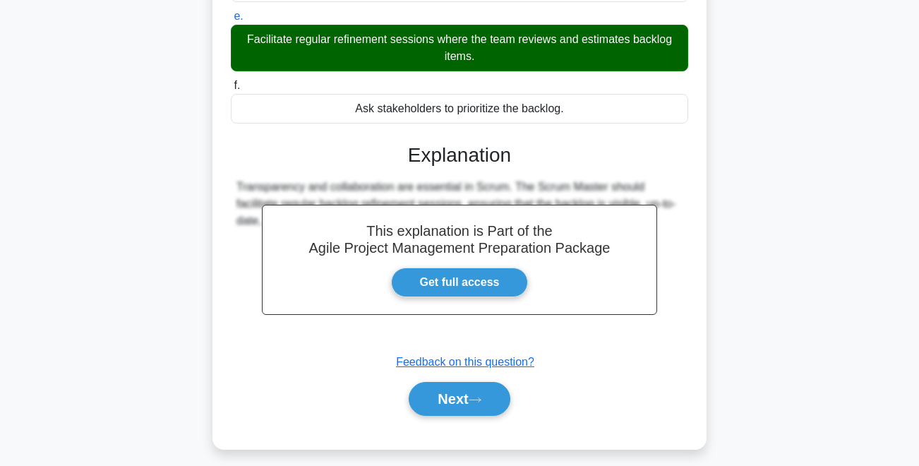
scroll to position [357, 0]
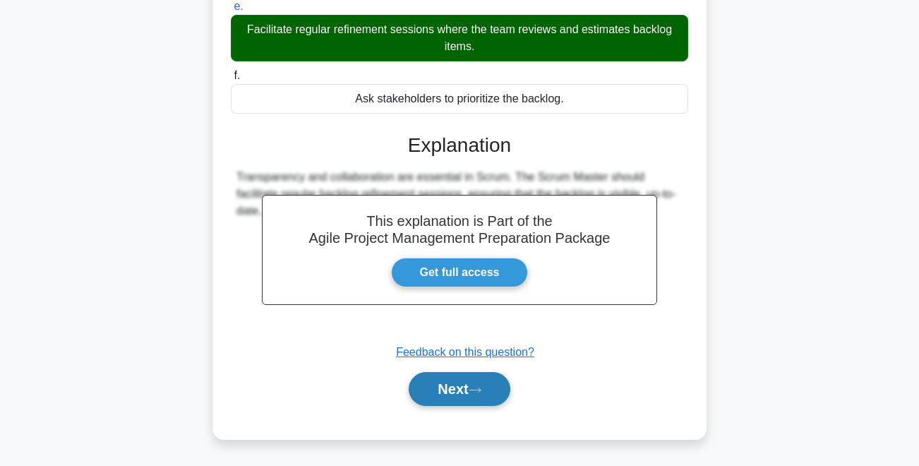
click at [489, 398] on button "Next" at bounding box center [459, 389] width 101 height 34
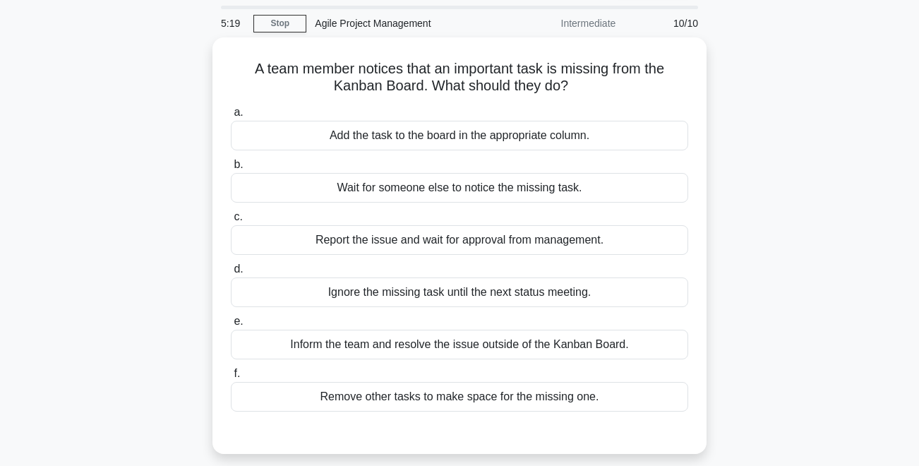
scroll to position [42, 0]
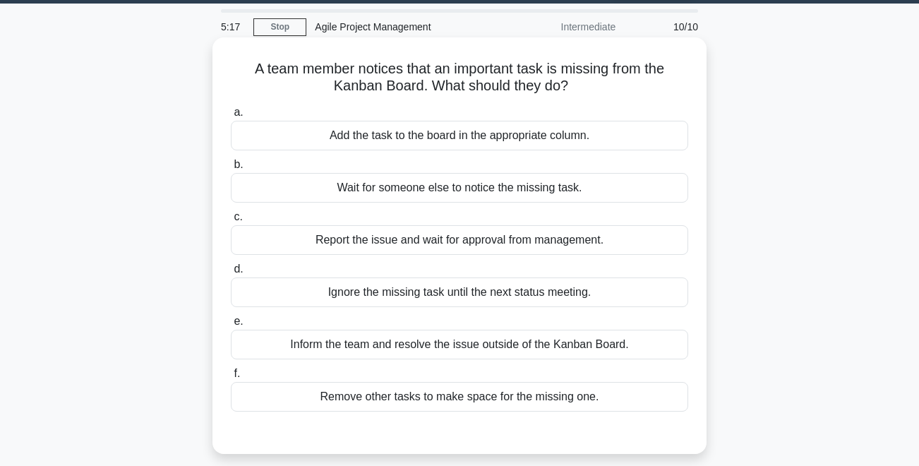
click at [571, 348] on div "Inform the team and resolve the issue outside of the Kanban Board." at bounding box center [460, 345] width 458 height 30
click at [231, 326] on input "e. Inform the team and resolve the issue outside of the Kanban Board." at bounding box center [231, 321] width 0 height 9
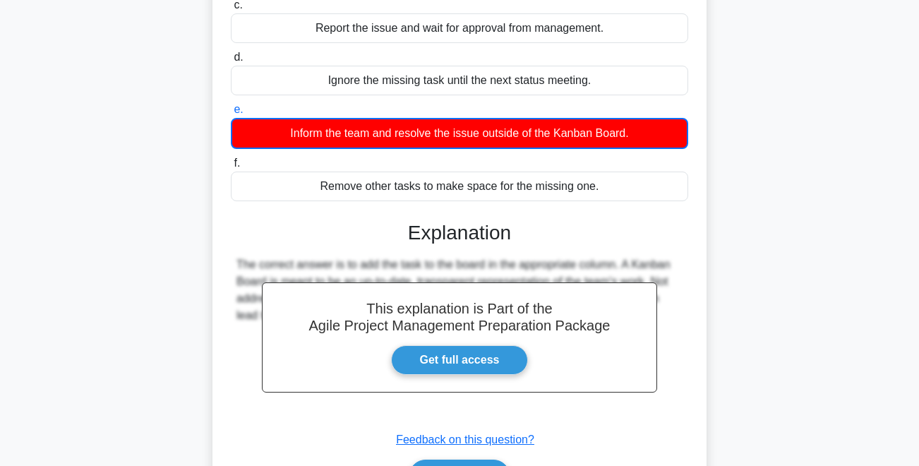
scroll to position [341, 0]
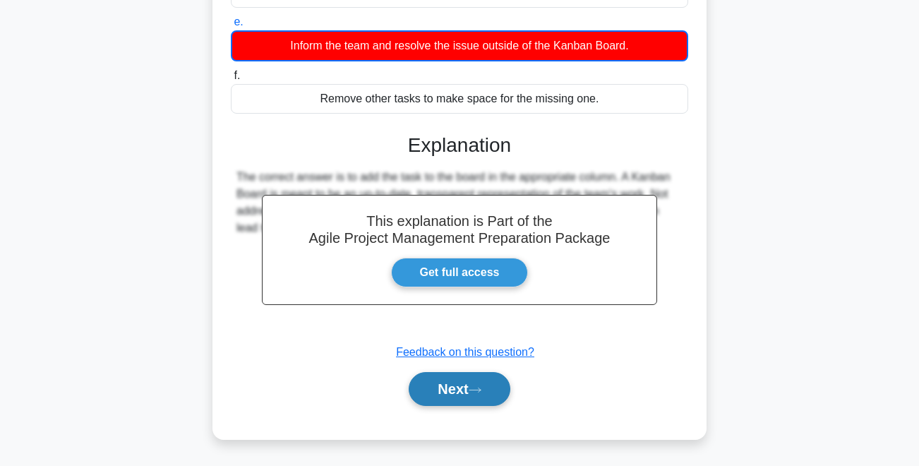
click at [462, 390] on button "Next" at bounding box center [459, 389] width 101 height 34
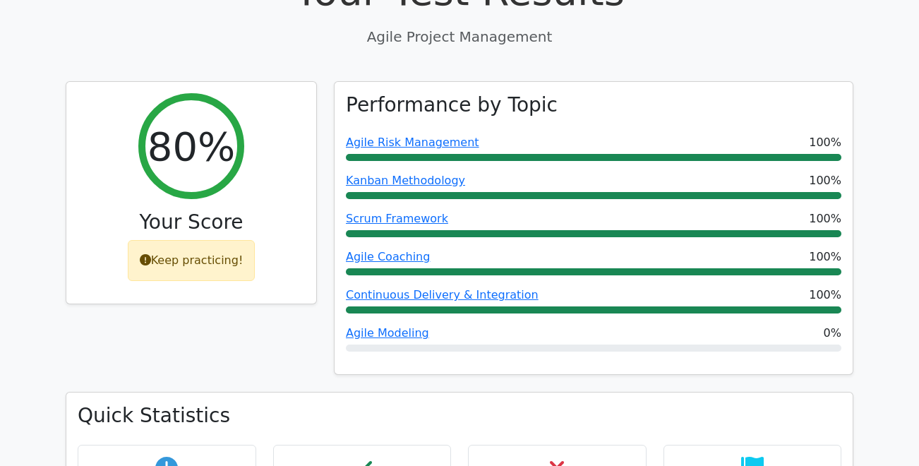
scroll to position [489, 0]
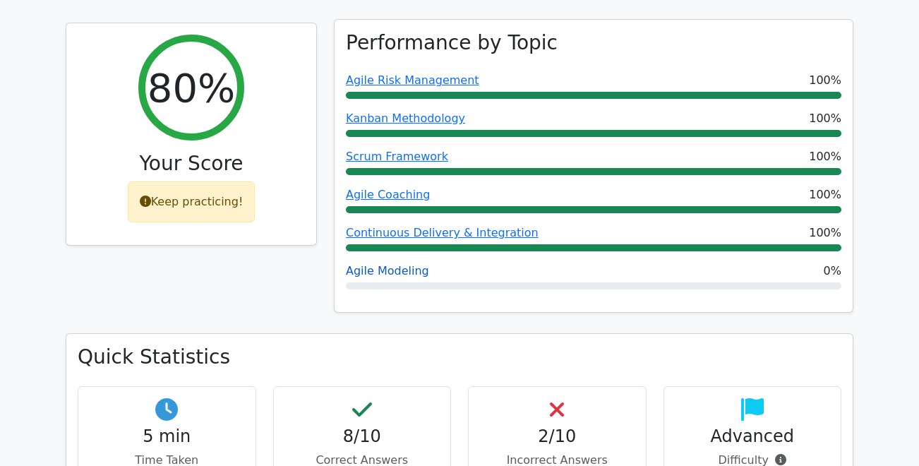
click at [414, 264] on link "Agile Modeling" at bounding box center [387, 270] width 83 height 13
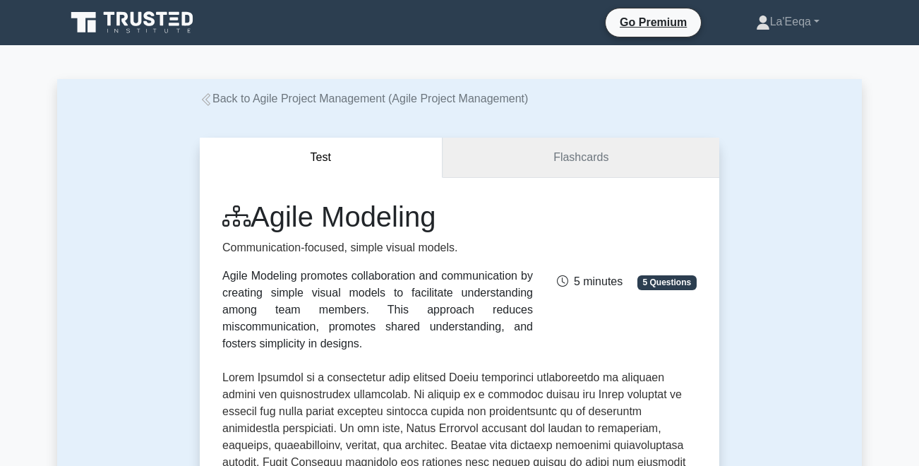
click at [543, 159] on link "Flashcards" at bounding box center [581, 158] width 277 height 40
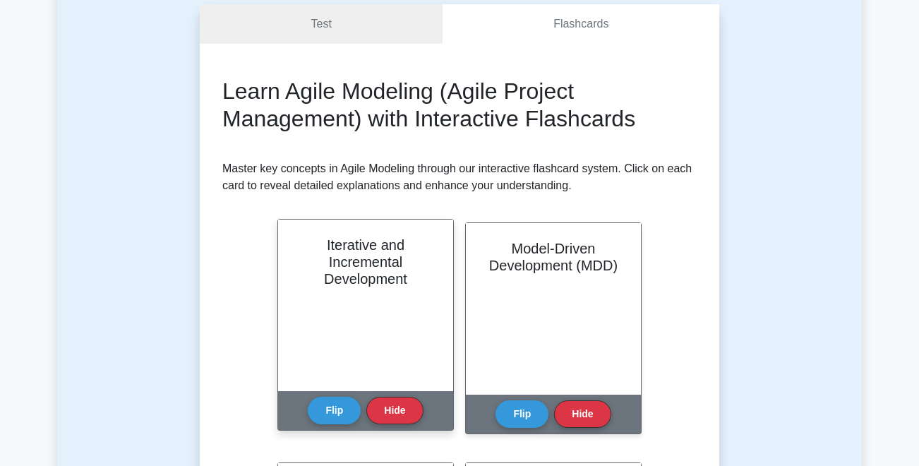
scroll to position [145, 0]
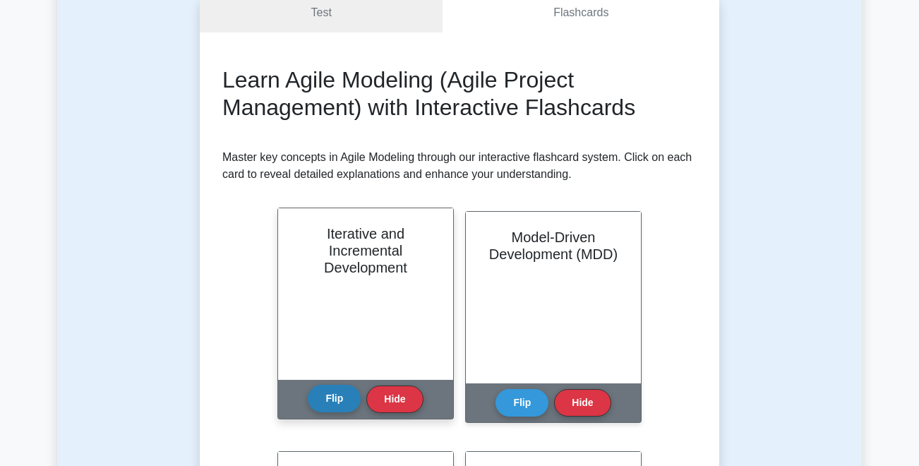
click at [347, 393] on button "Flip" at bounding box center [334, 399] width 53 height 28
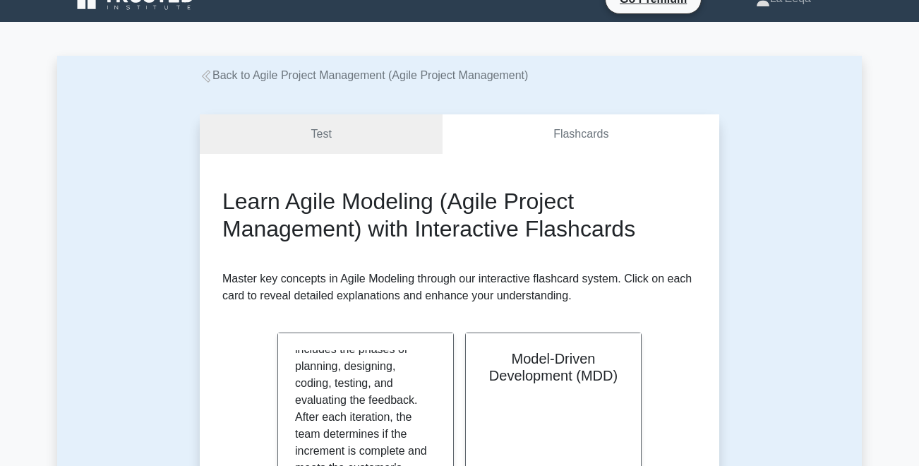
scroll to position [0, 0]
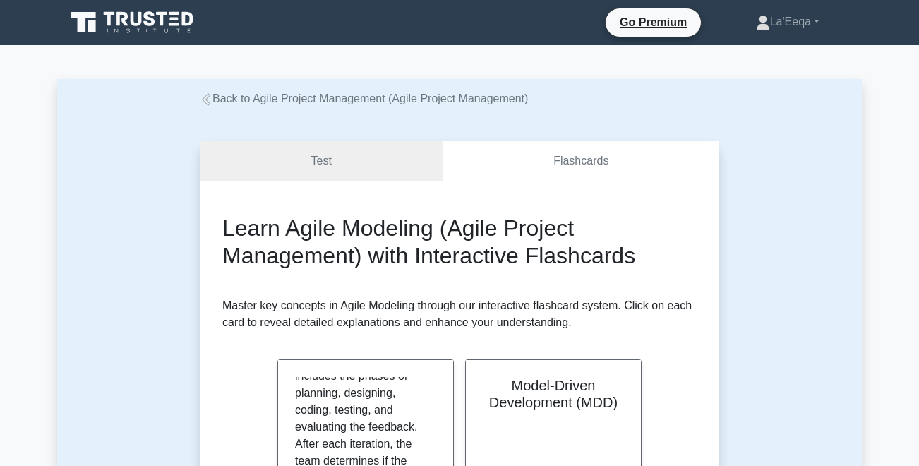
click at [105, 18] on icon at bounding box center [134, 22] width 136 height 27
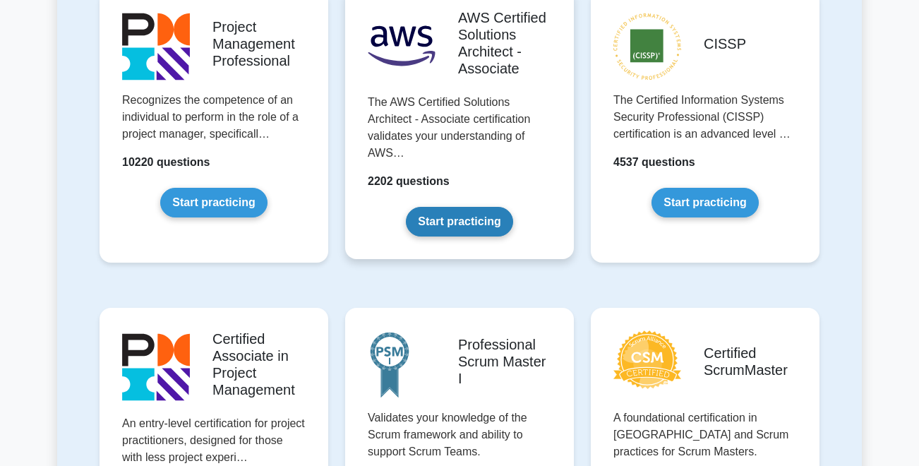
scroll to position [311, 0]
